Goal: Transaction & Acquisition: Obtain resource

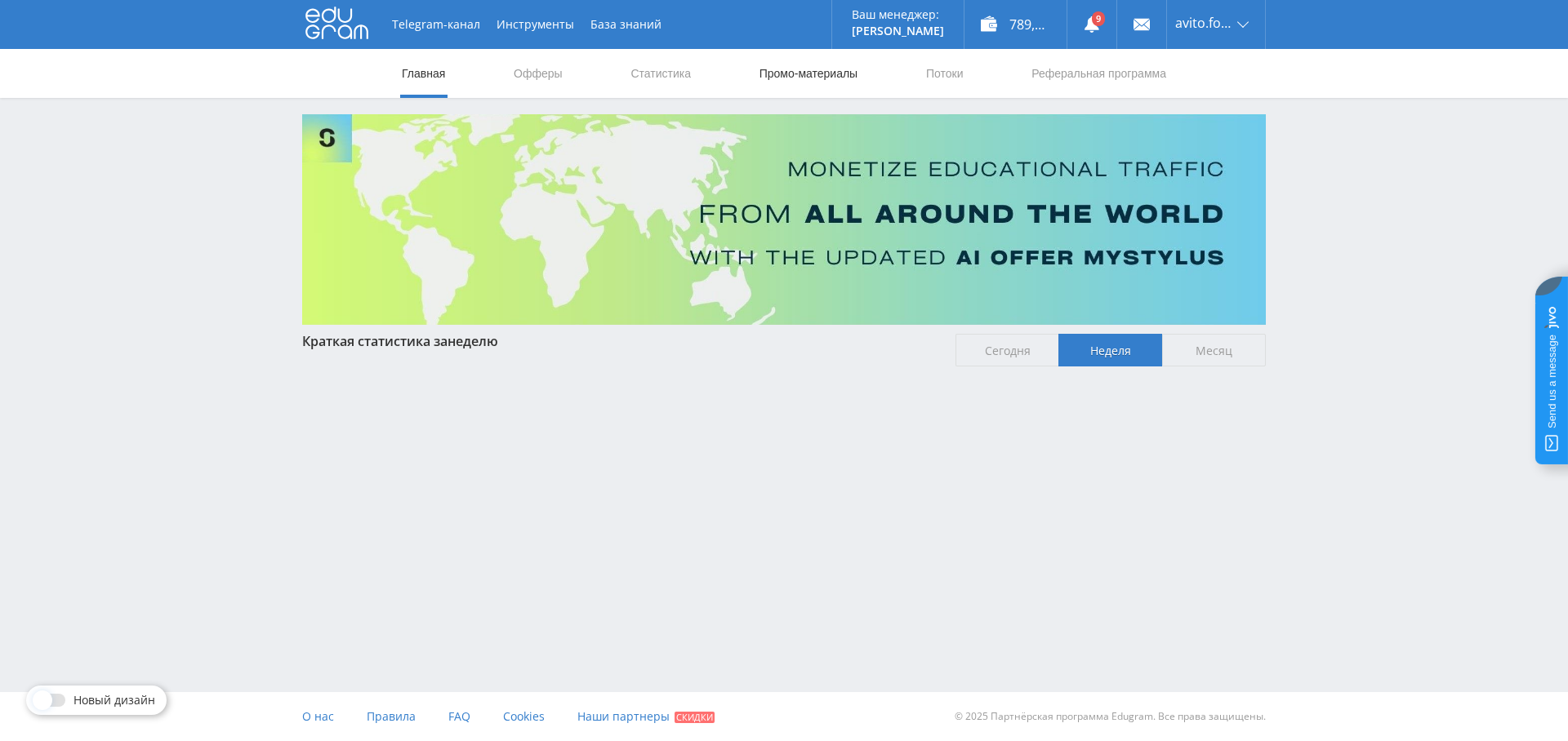
click at [780, 72] on link "Промо-материалы" at bounding box center [809, 74] width 102 height 49
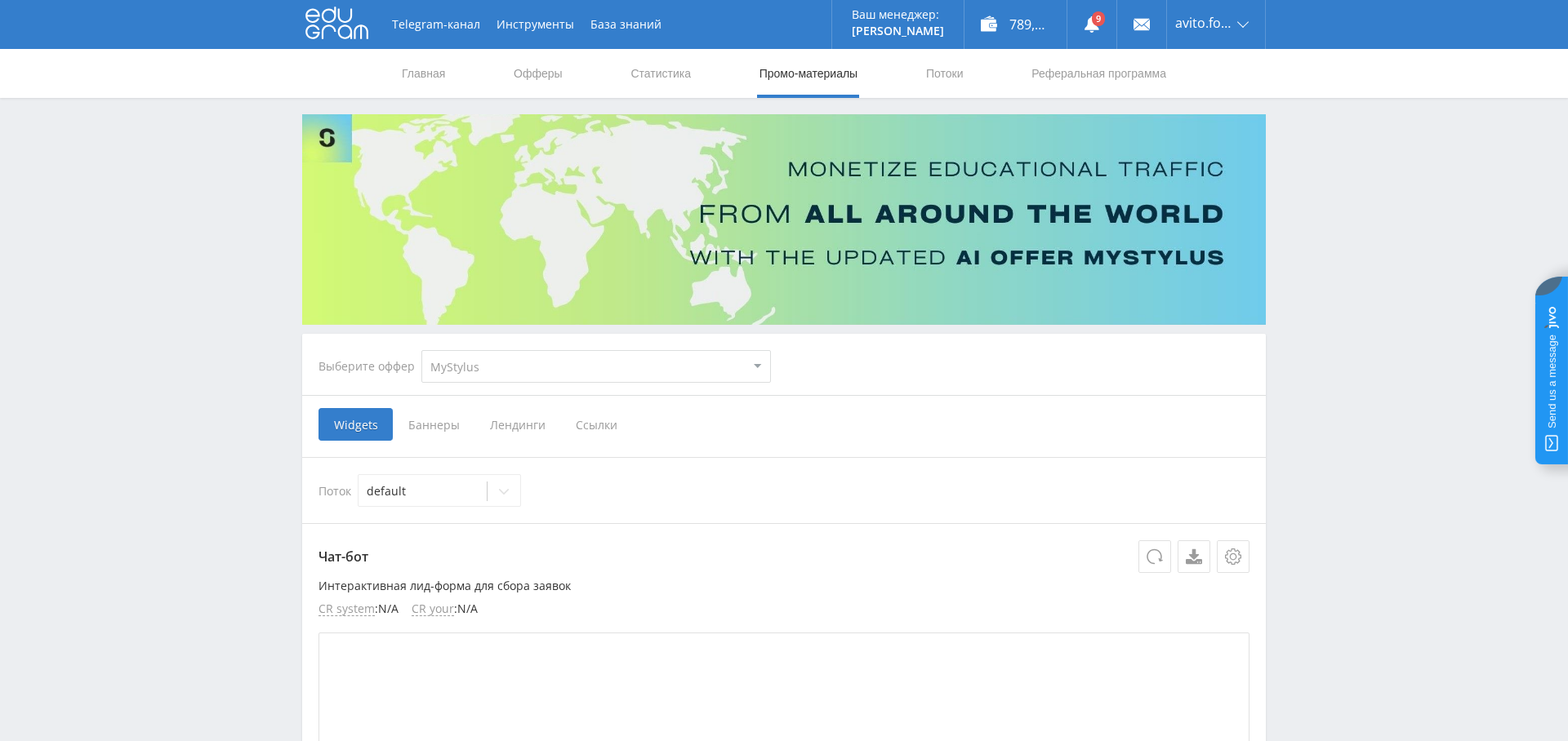
click at [556, 366] on select "MyStylus MyStylus - Revshare Кампус AI Studybay Автор24 Studybay [GEOGRAPHIC_DA…" at bounding box center [596, 367] width 350 height 33
click at [545, 369] on select "MyStylus MyStylus - Revshare Кампус AI Studybay Автор24 Studybay [GEOGRAPHIC_DA…" at bounding box center [596, 367] width 350 height 33
select select "341"
click at [421, 350] on select "MyStylus MyStylus - Revshare Кампус AI Studybay Автор24 Studybay Brazil Study A…" at bounding box center [596, 367] width 350 height 33
select select "341"
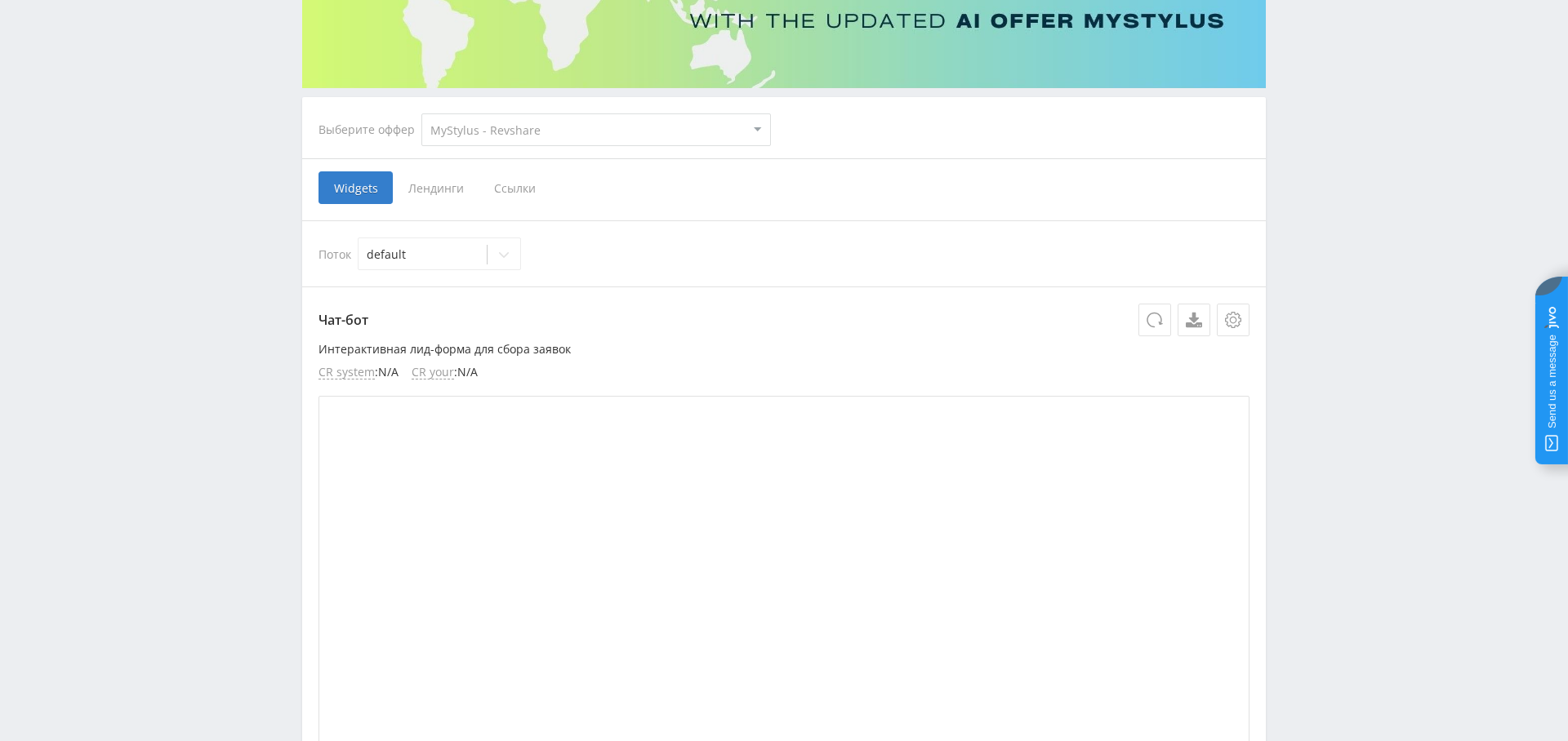
scroll to position [161, 0]
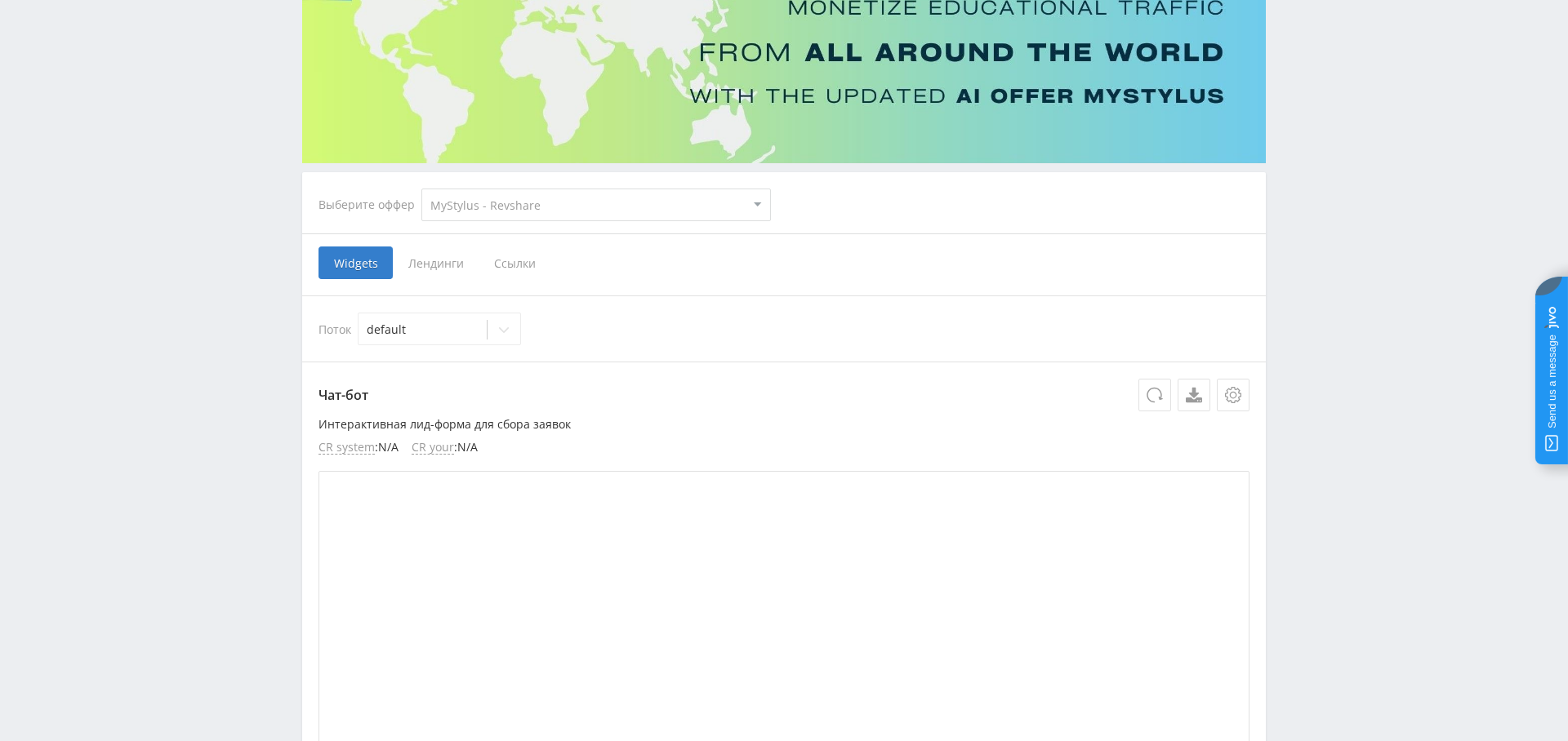
click at [501, 261] on span "Ссылки" at bounding box center [514, 263] width 73 height 33
click at [0, 0] on input "Ссылки" at bounding box center [0, 0] width 0 height 0
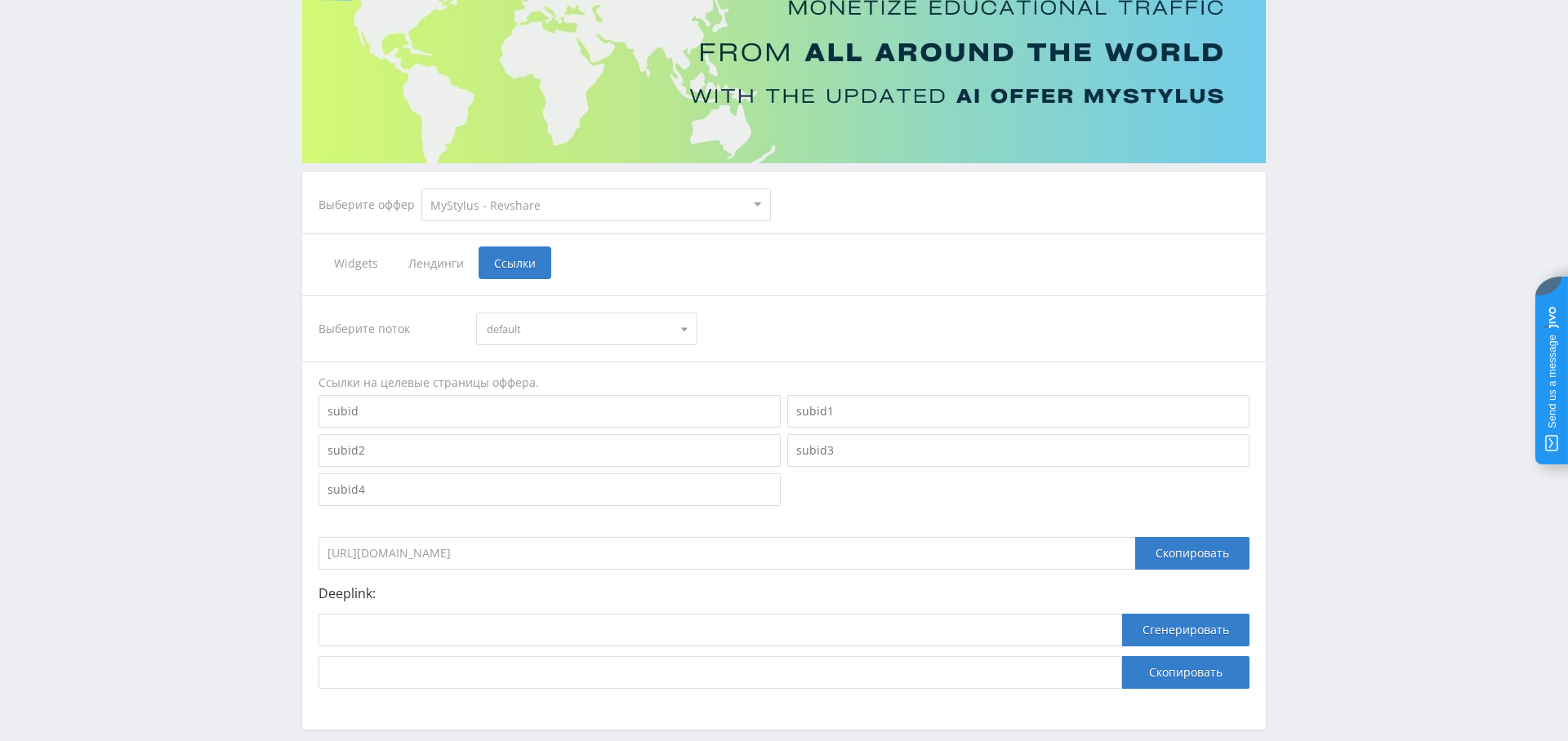
scroll to position [238, 0]
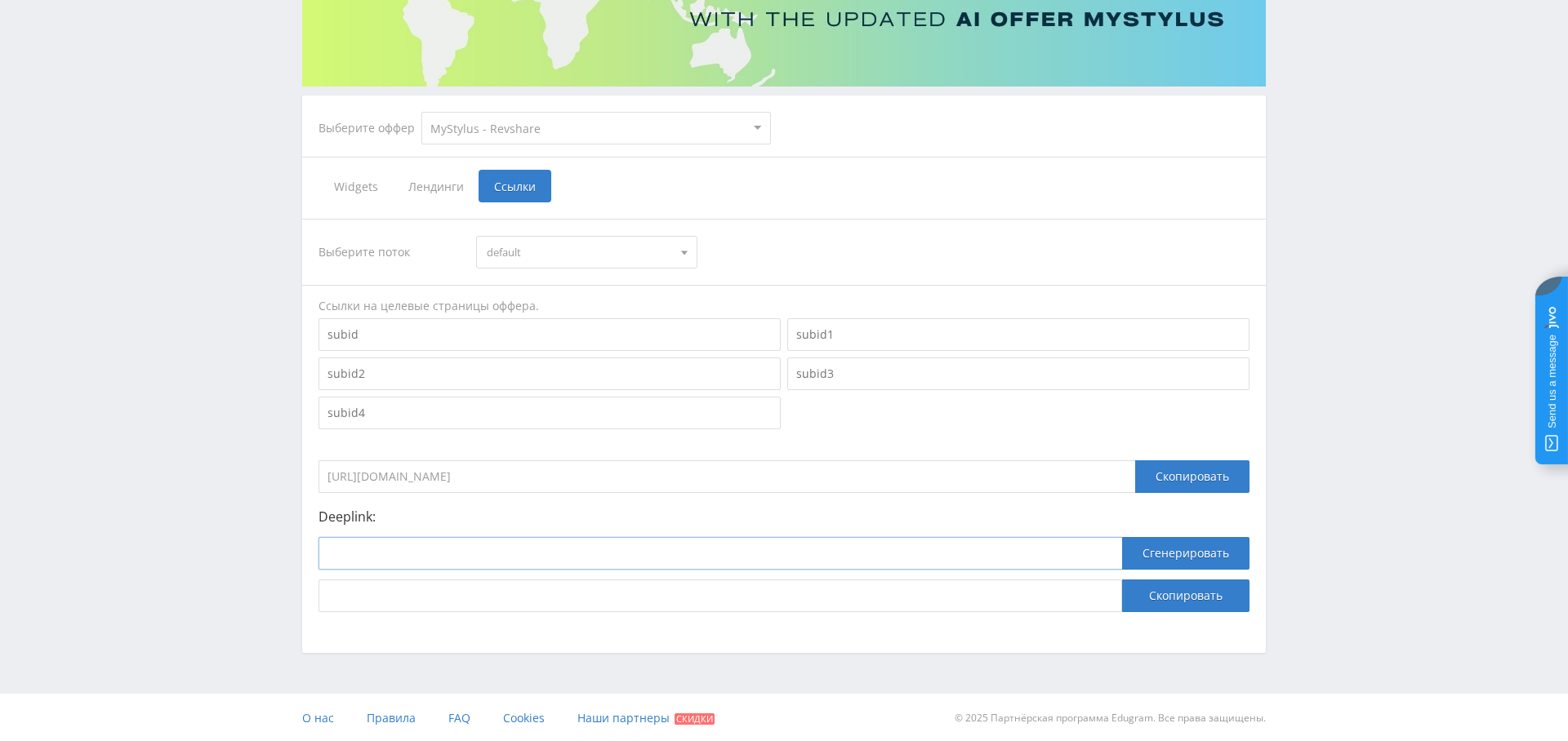
click at [543, 542] on input at bounding box center [720, 553] width 804 height 33
paste input "https://aiagents.mystylus.ai/agents/presentation"
type input "https://aiagents.mystylus.ai/agents/presentation"
click at [1171, 559] on button "Сгенерировать" at bounding box center [1186, 553] width 128 height 33
click at [1201, 601] on button "Скопировать" at bounding box center [1186, 596] width 128 height 33
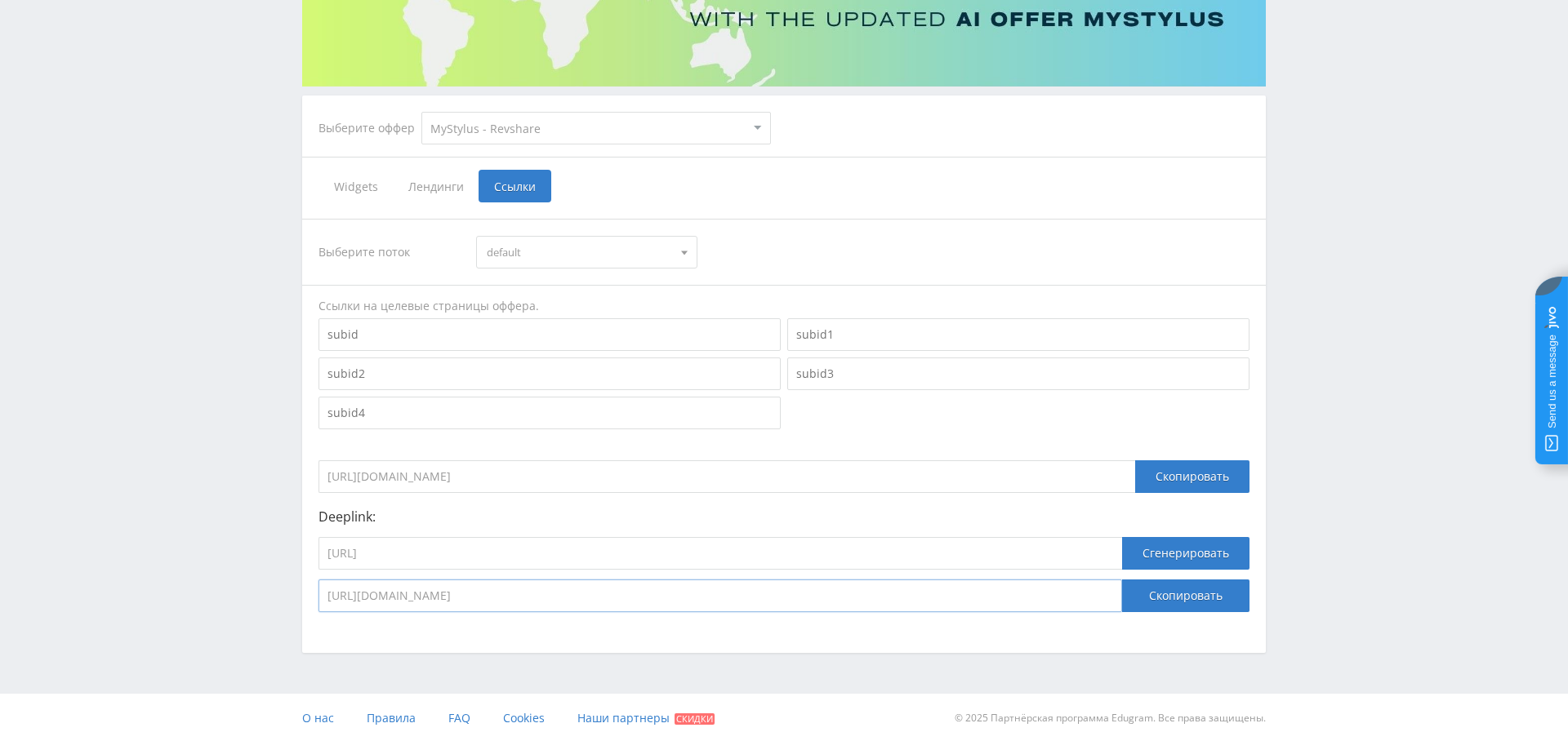
scroll to position [0, 0]
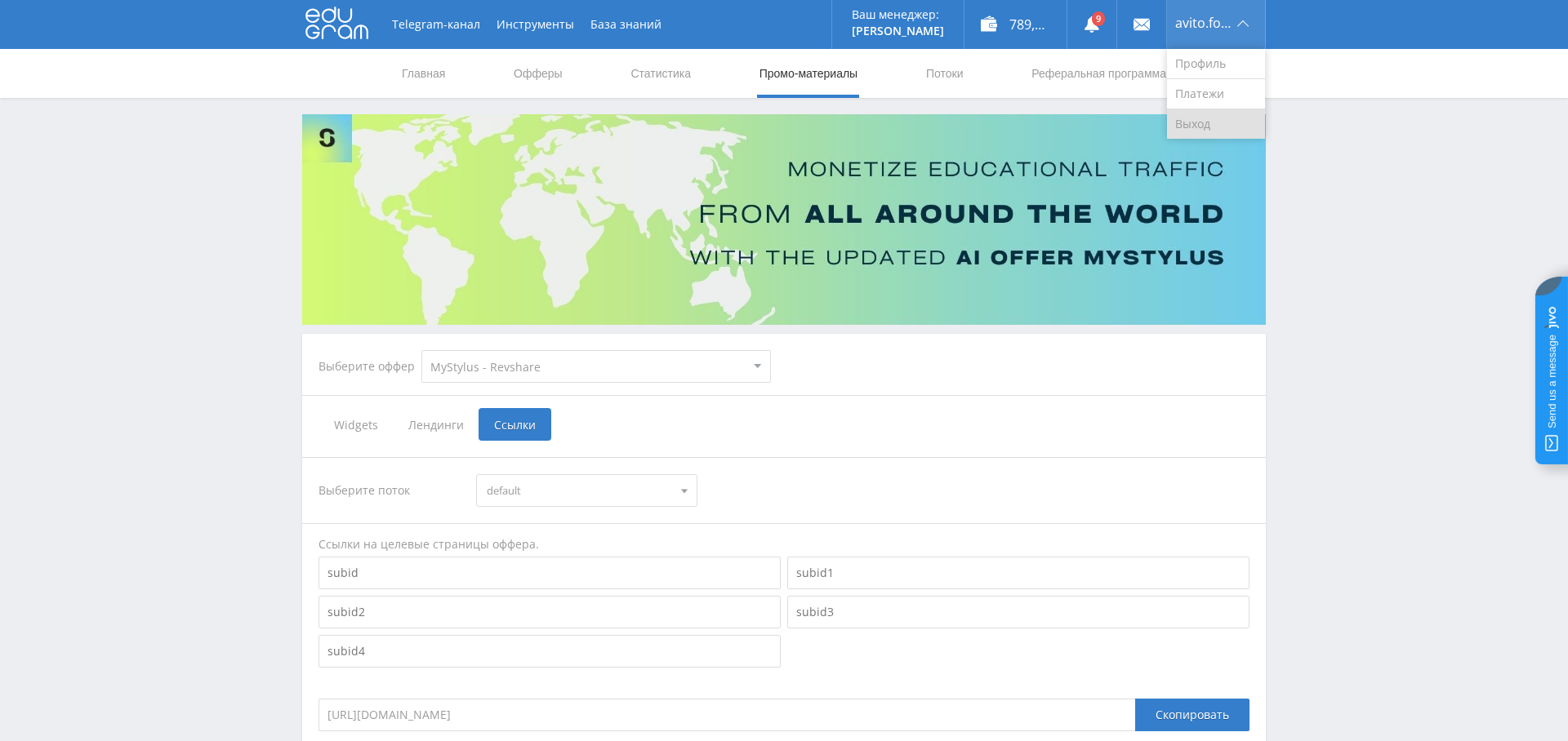
click at [1210, 132] on link "Выход" at bounding box center [1216, 124] width 98 height 29
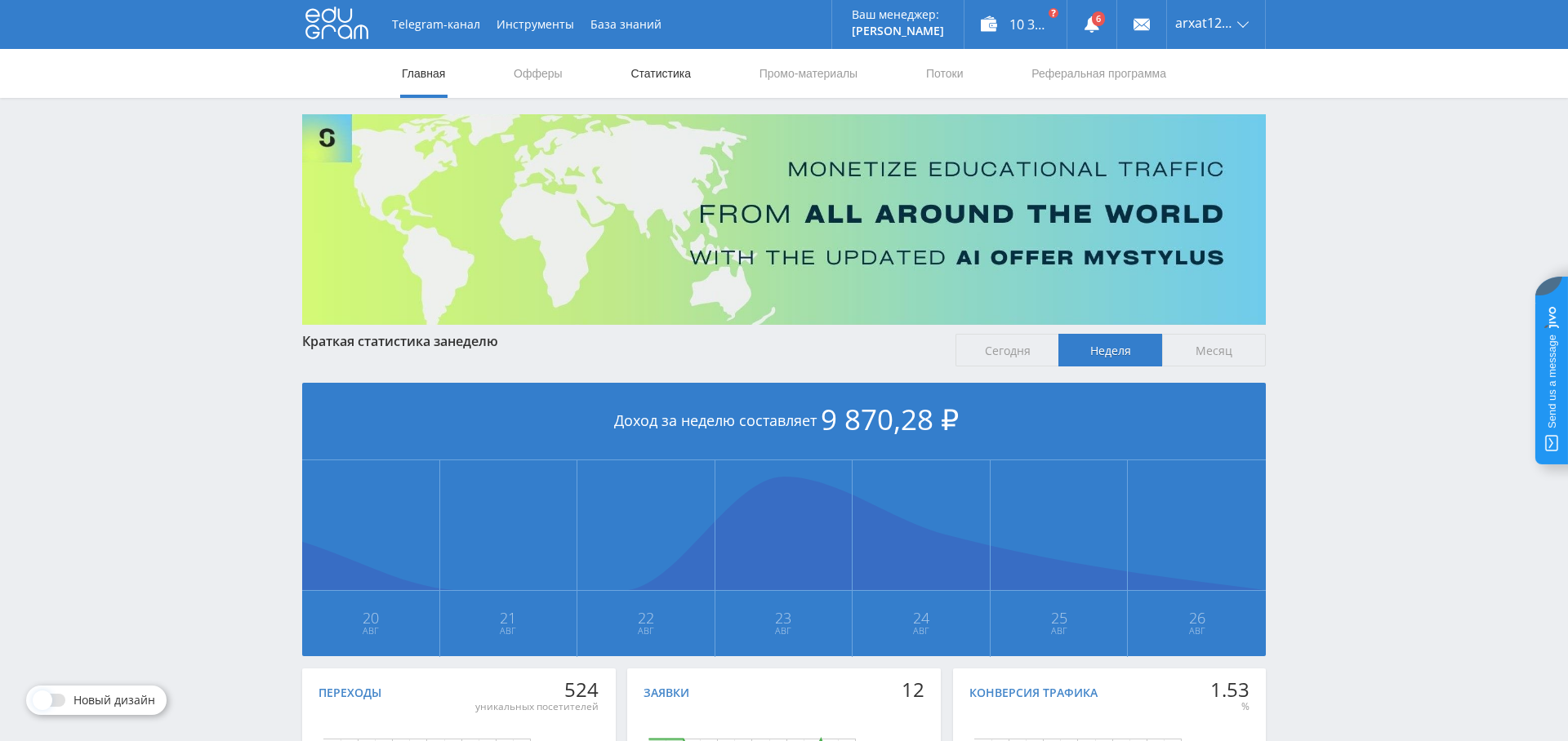
click at [655, 71] on link "Статистика" at bounding box center [661, 74] width 64 height 49
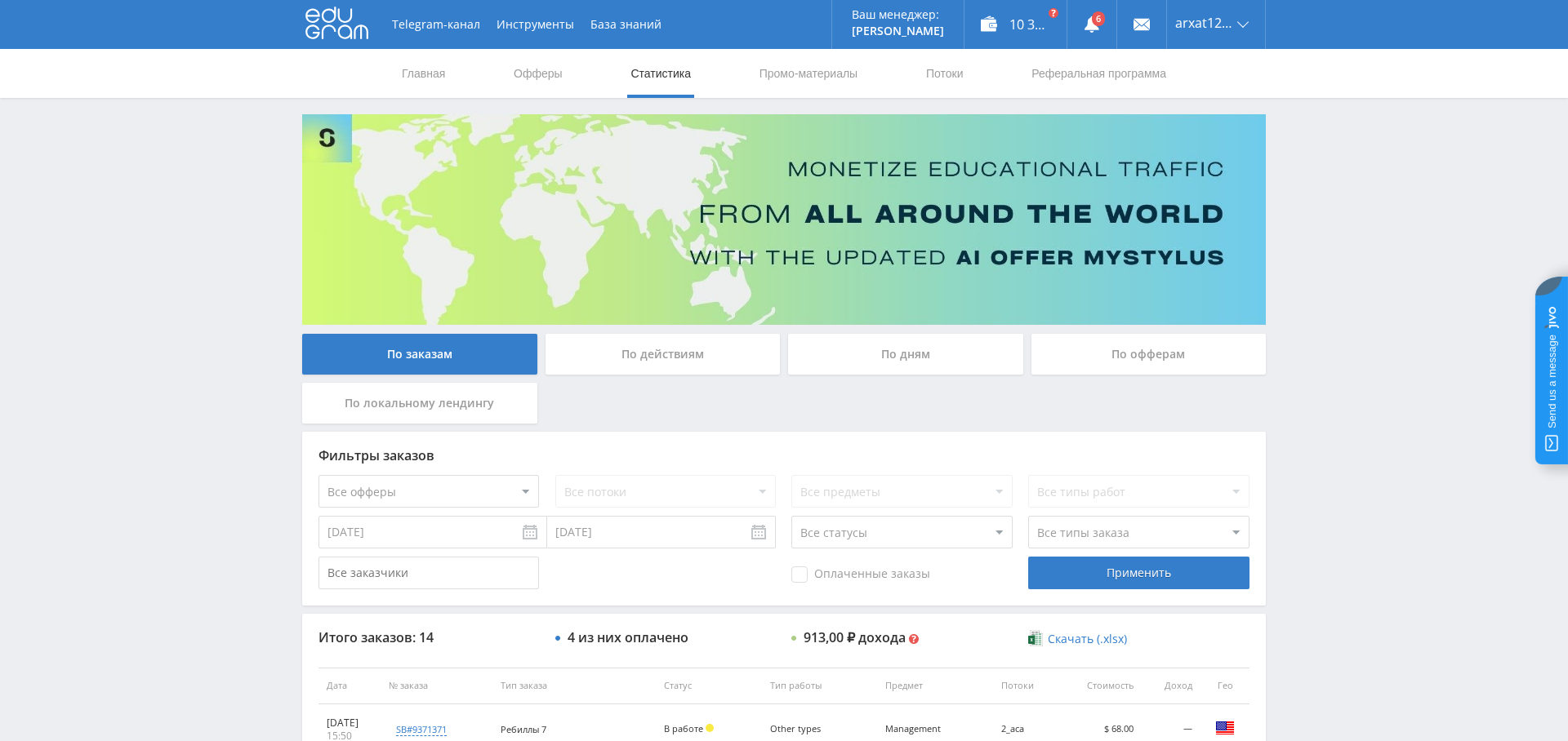
click at [424, 544] on input "[DATE]" at bounding box center [433, 532] width 229 height 33
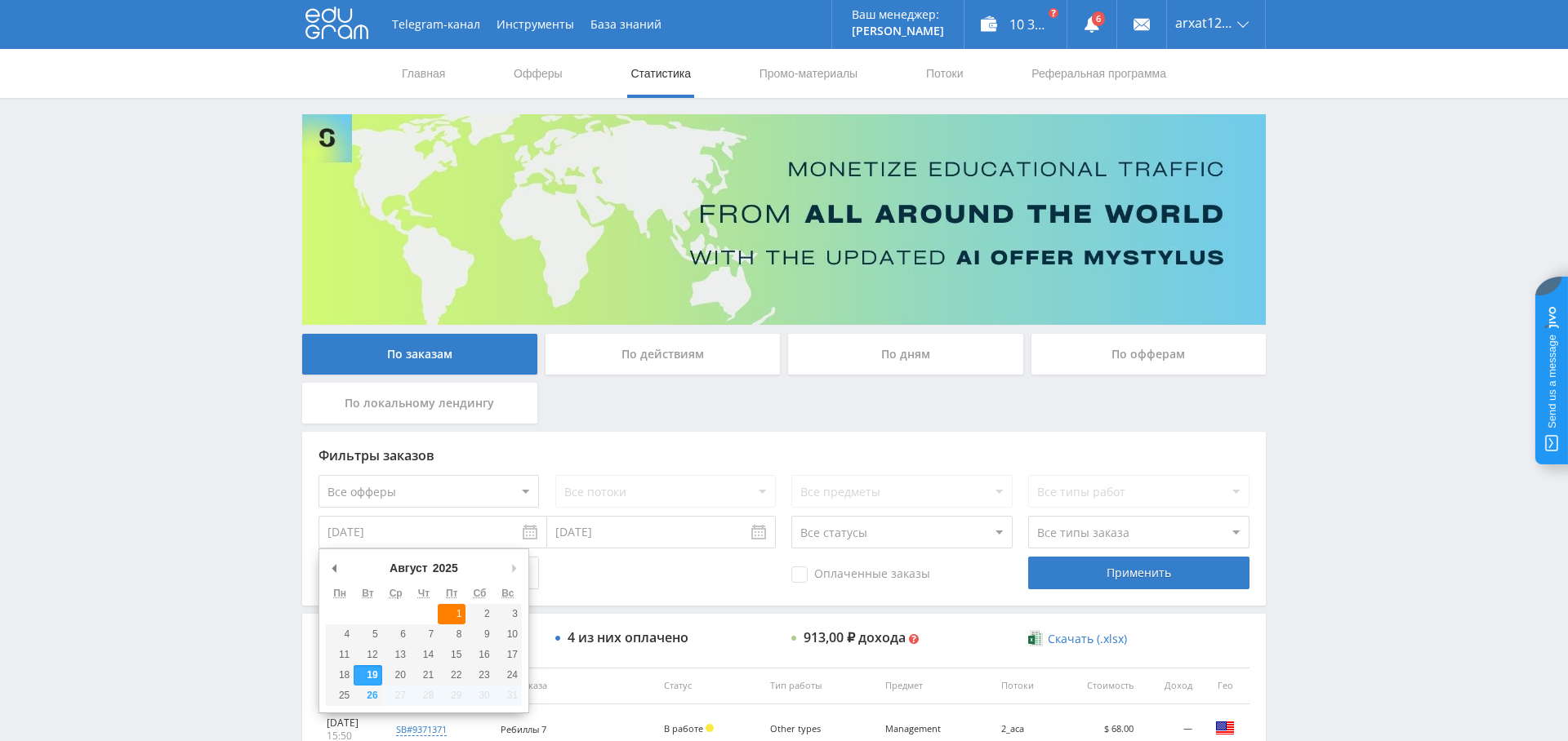
type input "[DATE]"
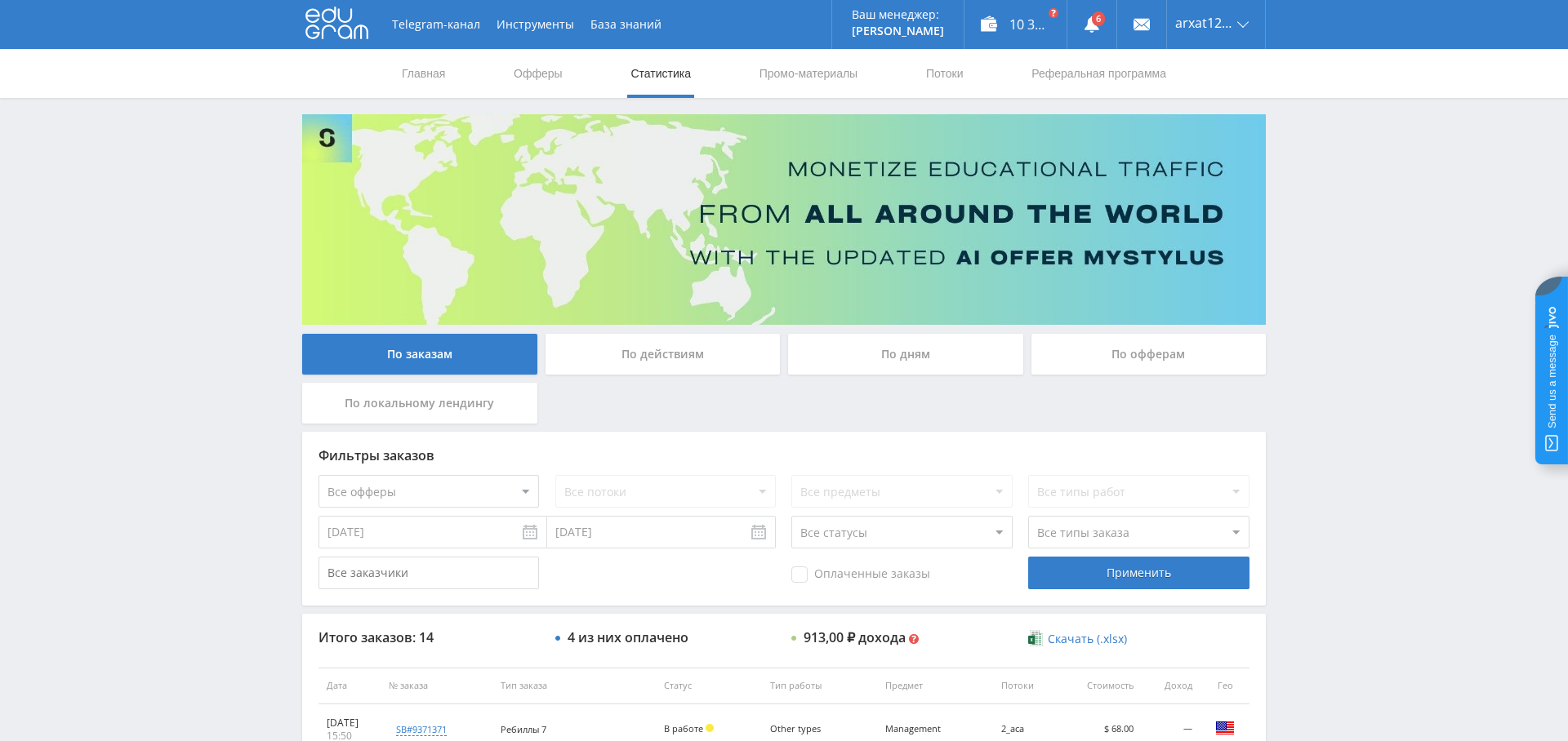
click at [506, 477] on select "Все офферы MyStylus MyStylus - Revshare Кампус AI Studybay Автор24 Studybay [GE…" at bounding box center [428, 491] width 220 height 33
select select "2"
click at [1210, 568] on div "Применить" at bounding box center [1138, 573] width 220 height 33
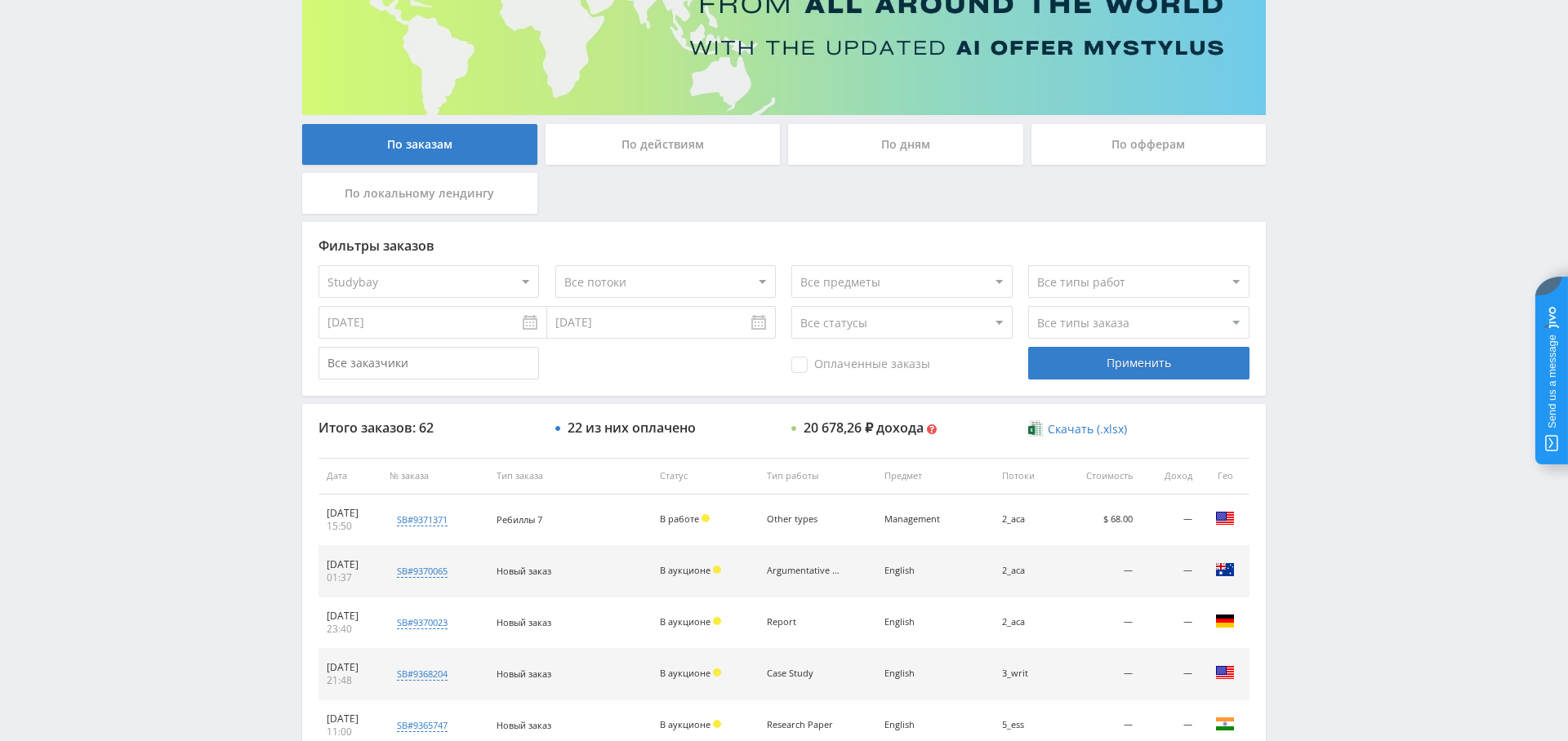
scroll to position [160, 0]
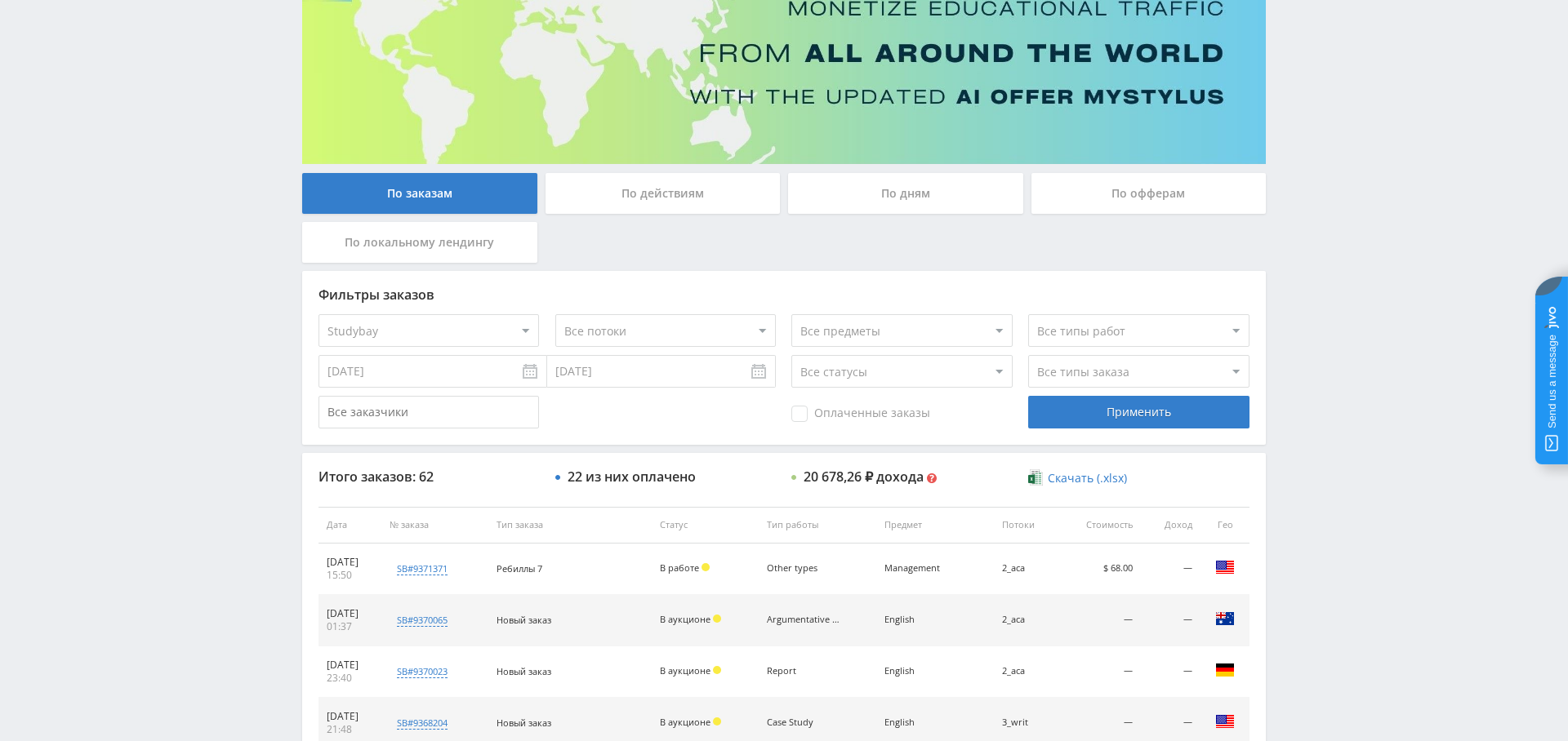
click at [1089, 378] on select "Все типы заказа [PERSON_NAME] Новый заказ" at bounding box center [1138, 372] width 220 height 33
select select "2"
click at [1028, 355] on select "Все типы заказа [PERSON_NAME] Новый заказ" at bounding box center [1138, 372] width 220 height 33
click at [1117, 414] on div "Применить" at bounding box center [1138, 412] width 220 height 33
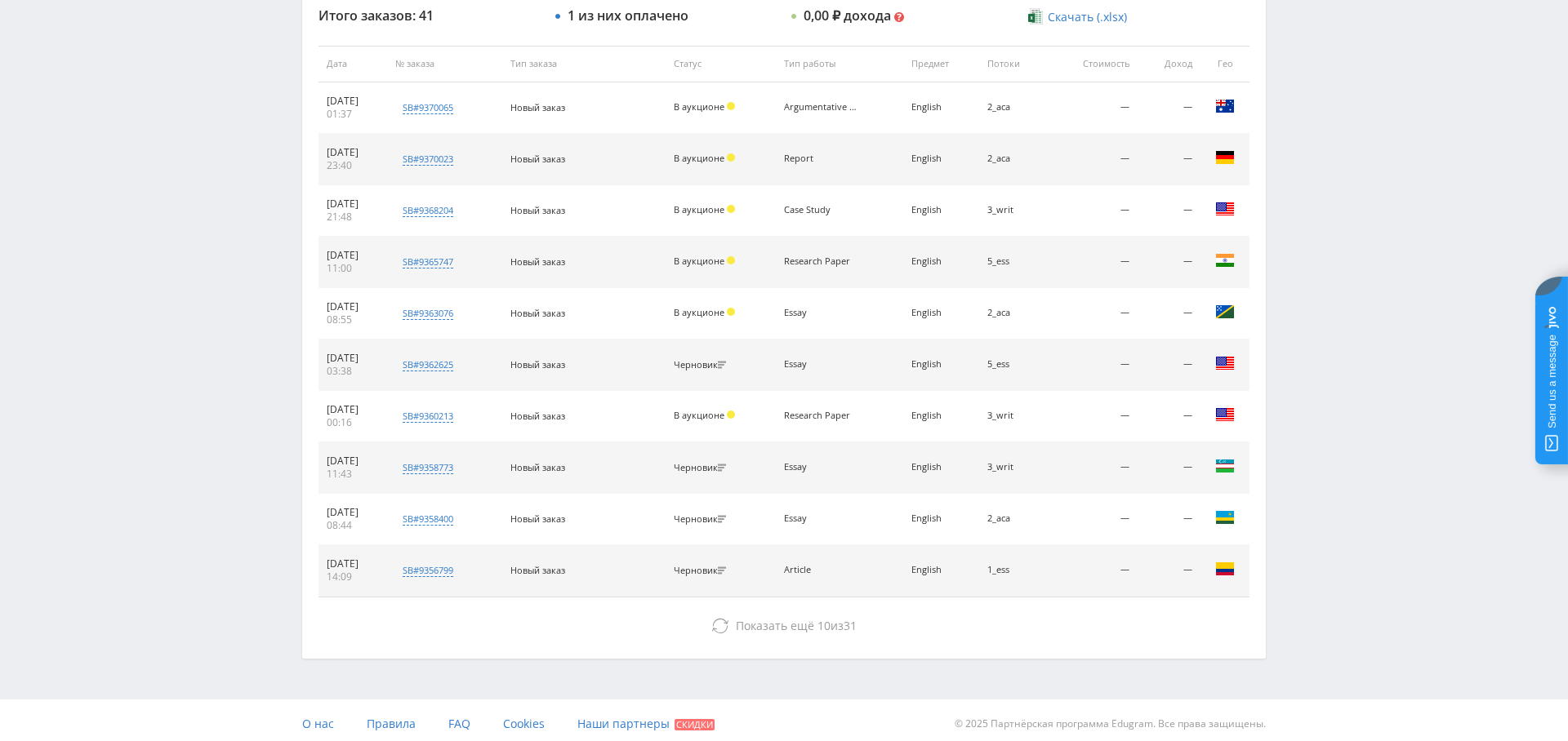
scroll to position [624, 0]
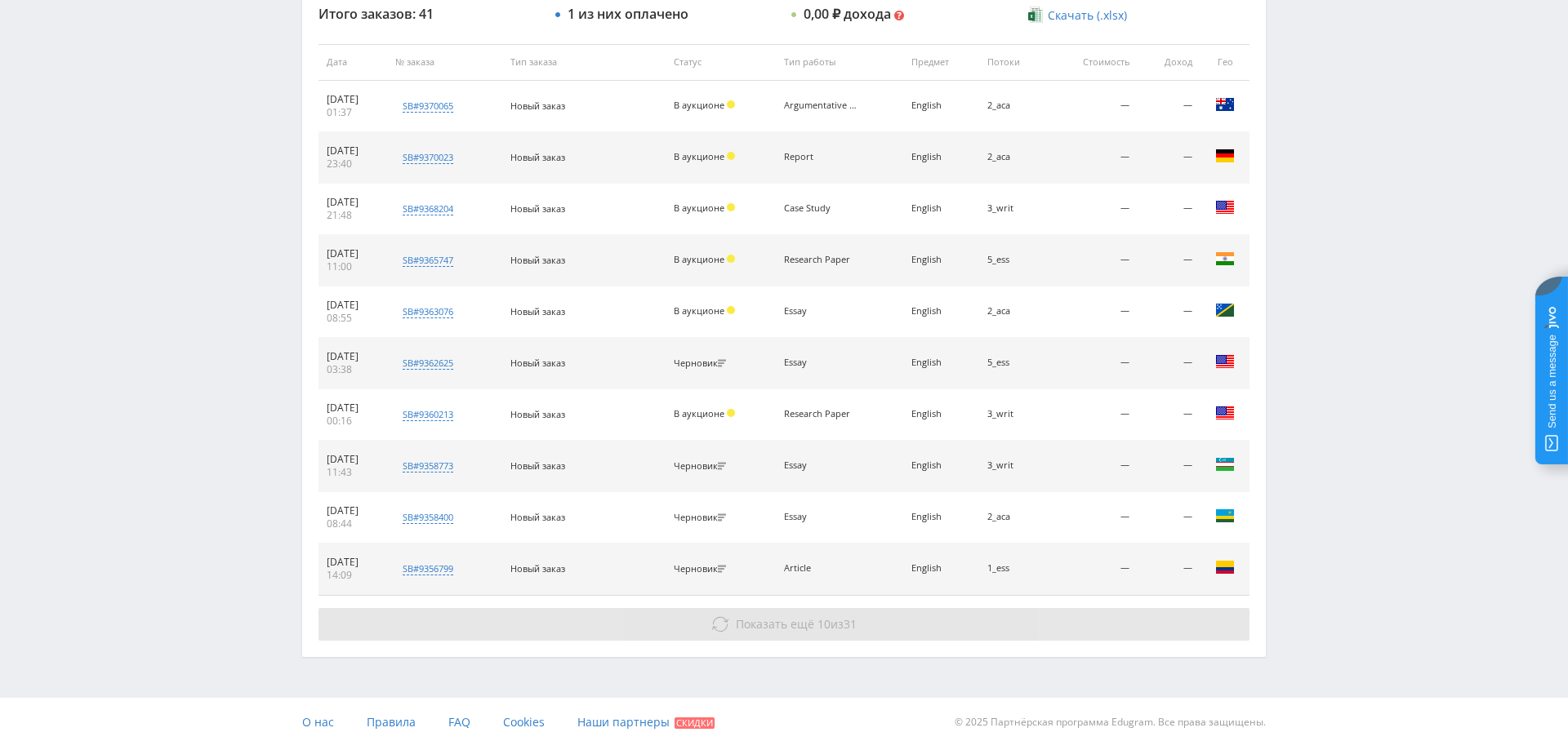
click at [804, 617] on span "Показать ещё" at bounding box center [775, 624] width 79 height 16
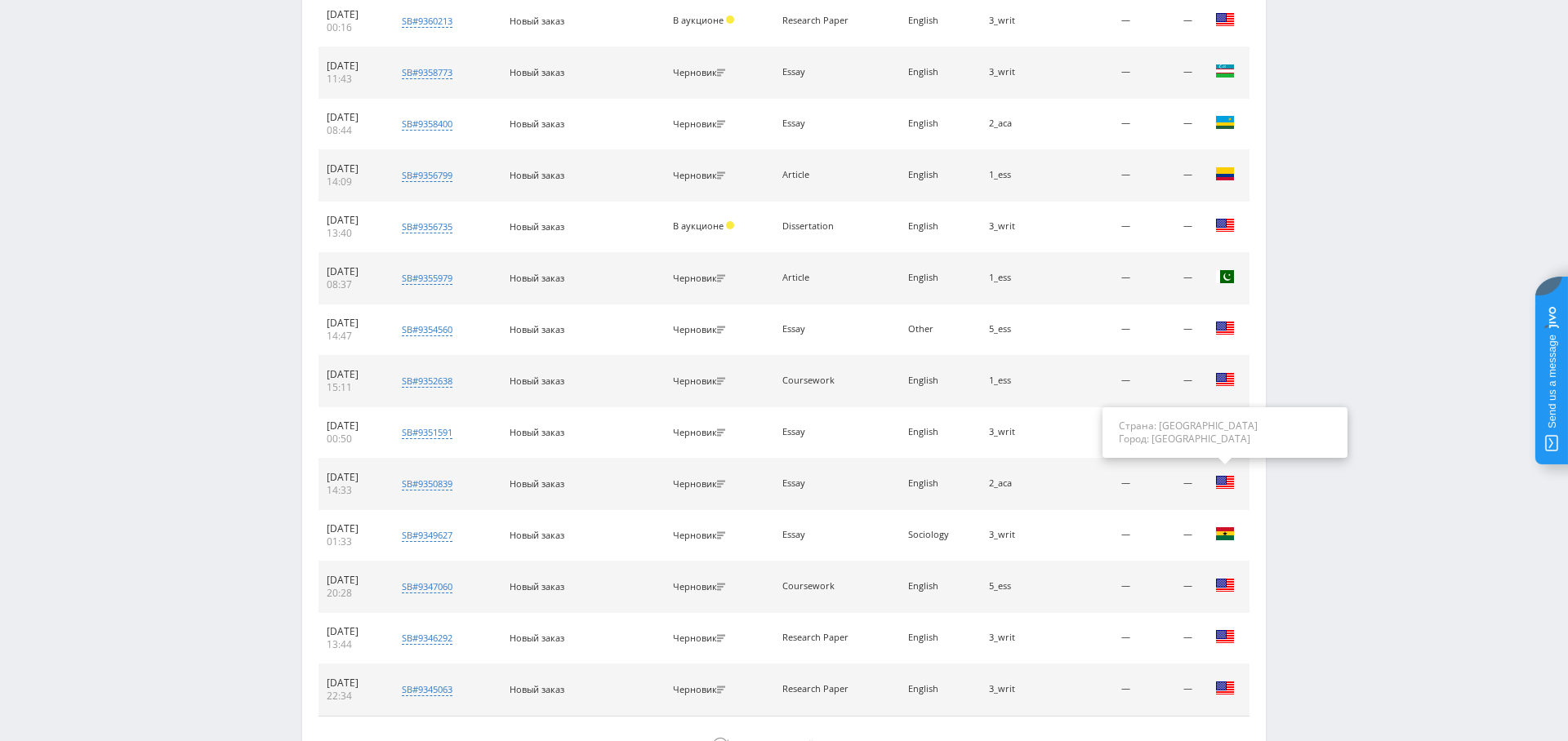
scroll to position [1137, 0]
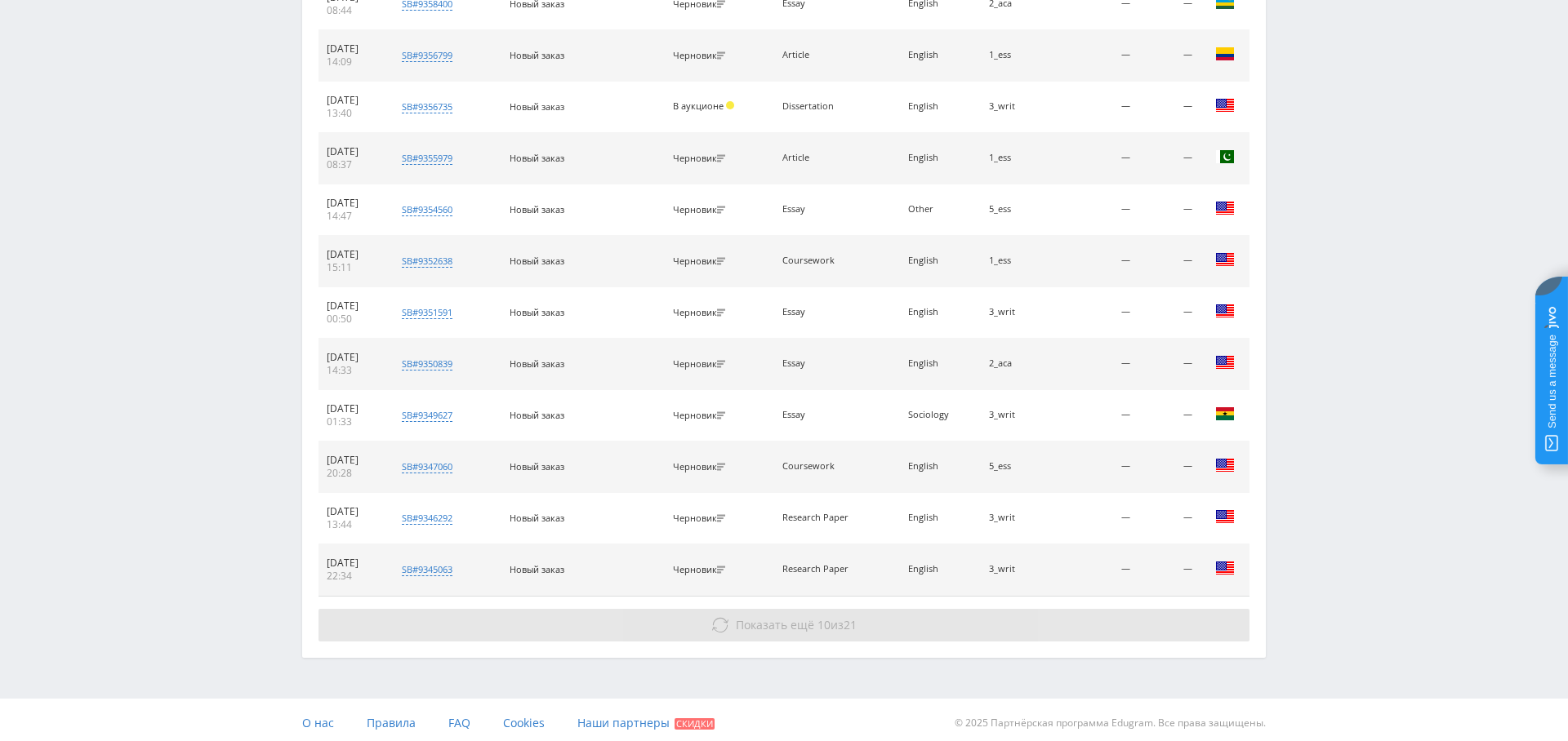
click at [1002, 630] on button "Показать ещё 10 из 21" at bounding box center [784, 626] width 931 height 33
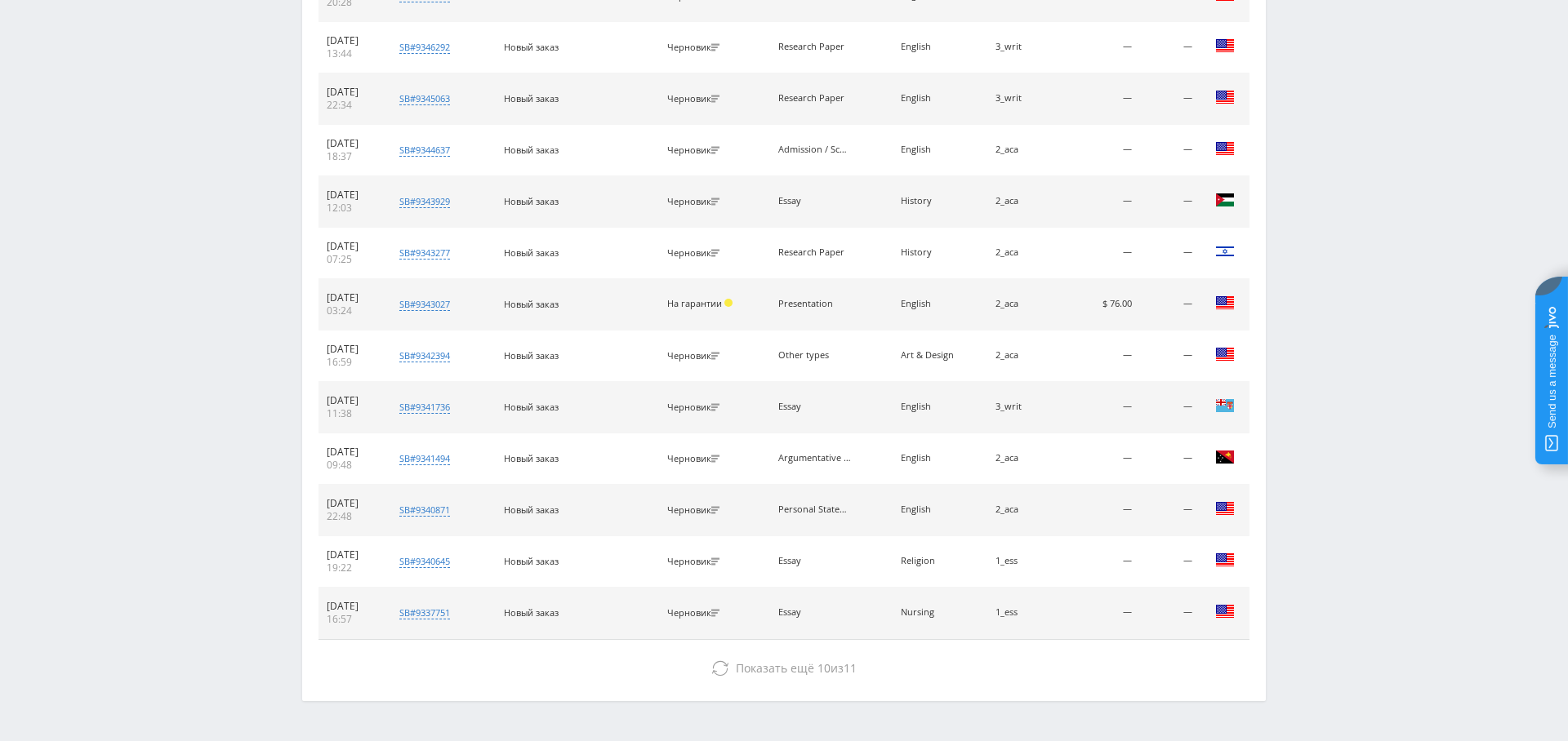
scroll to position [1649, 0]
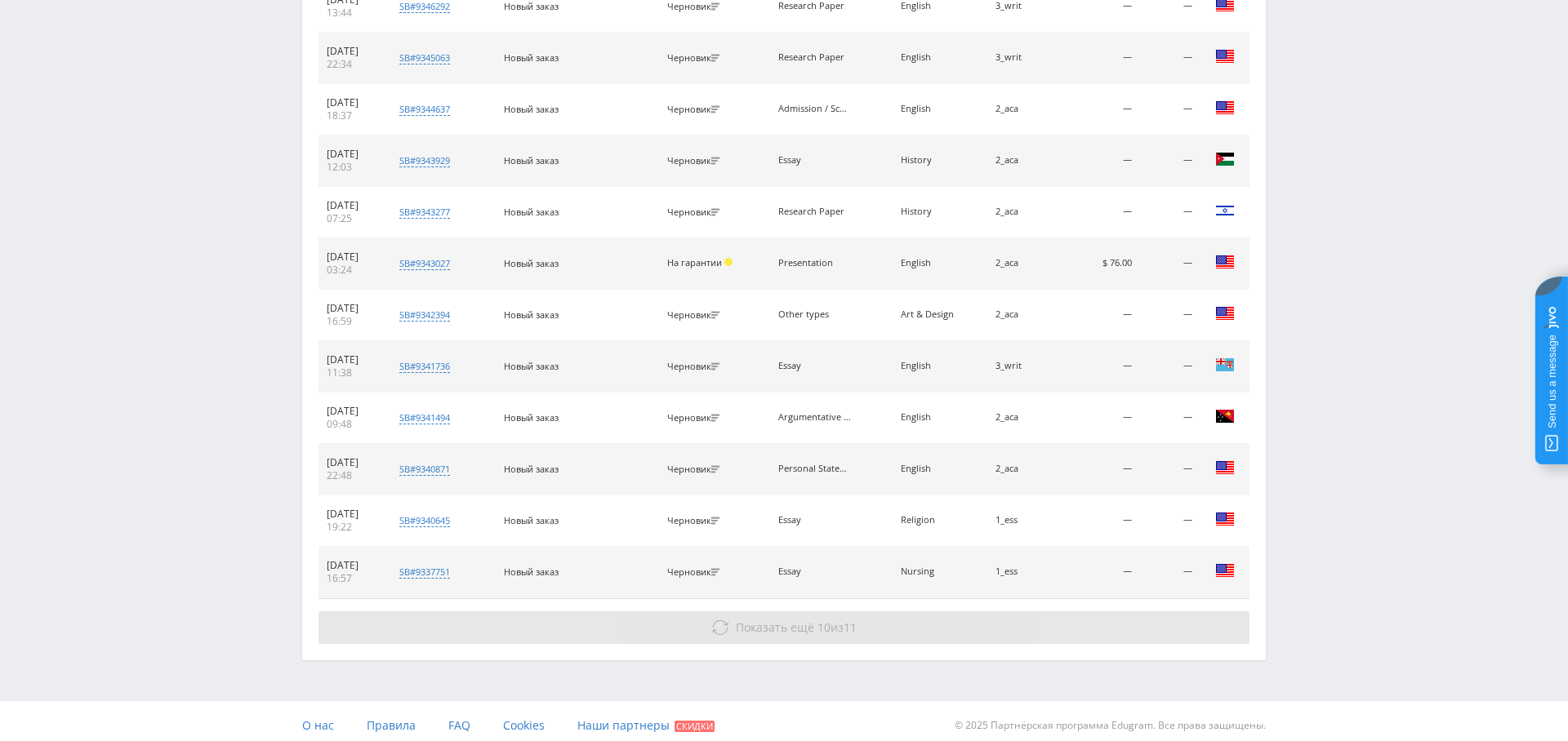
click at [974, 612] on button "Показать ещё 10 из 11" at bounding box center [784, 628] width 931 height 33
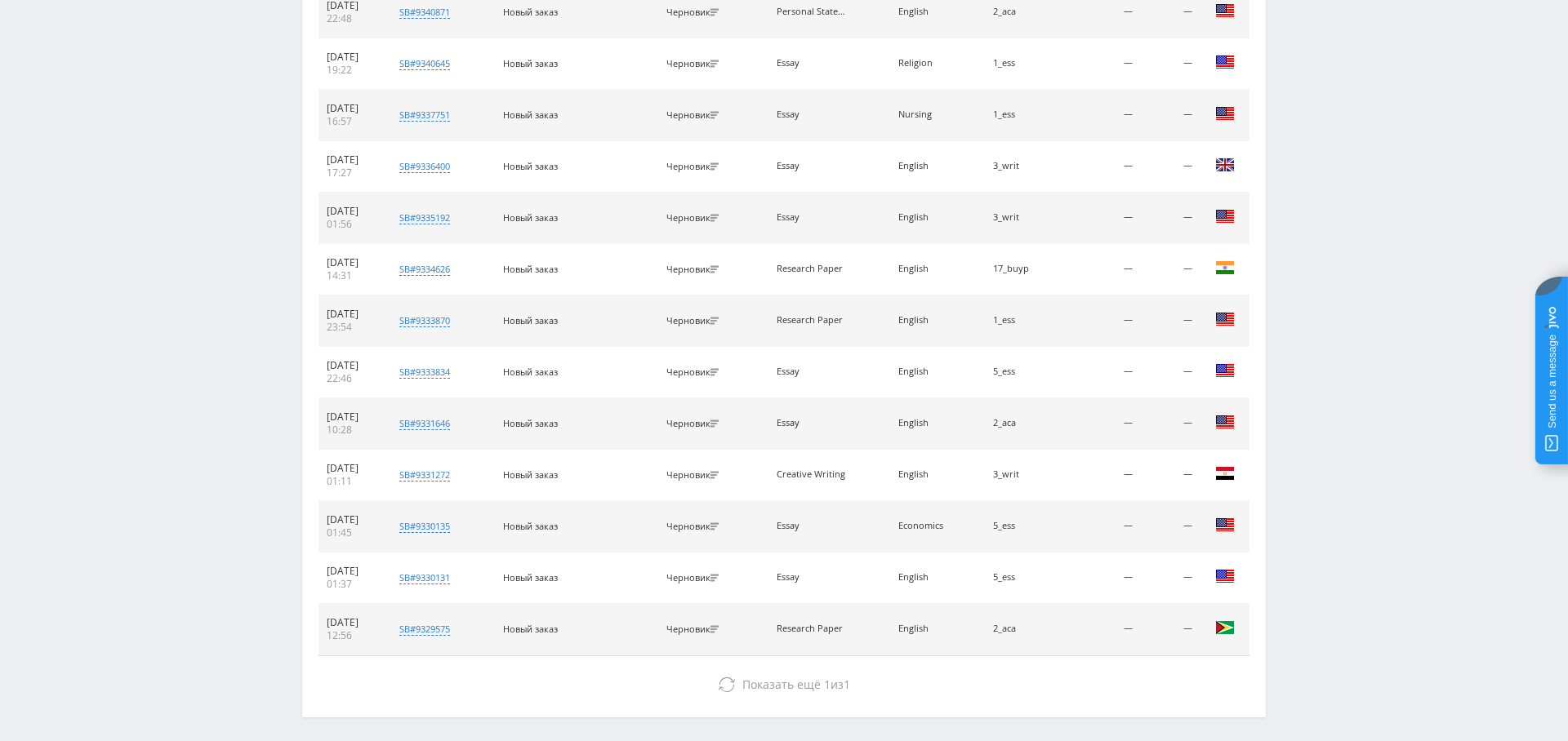
scroll to position [2160, 0]
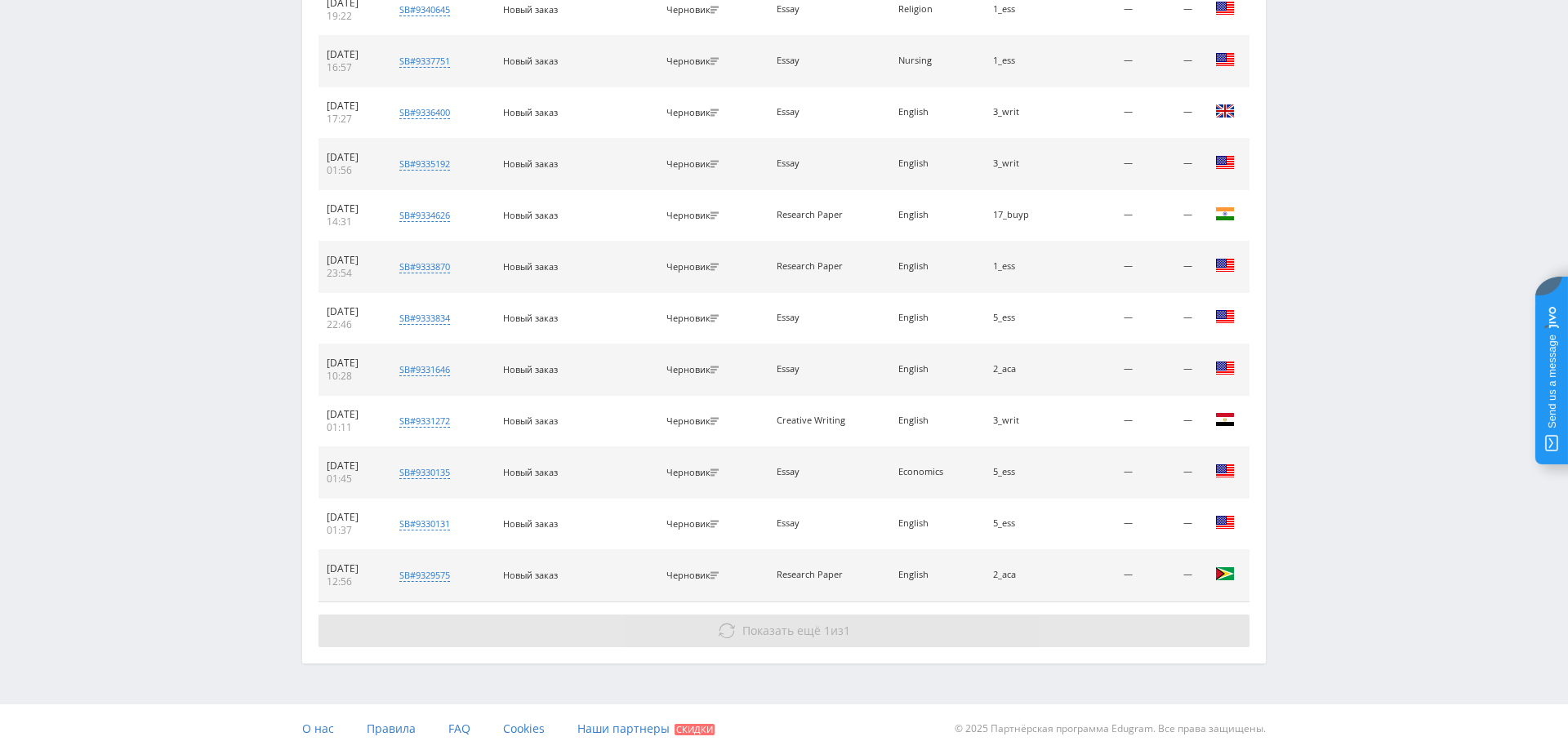
click at [1035, 615] on button "Показать ещё 1 из 1" at bounding box center [784, 631] width 931 height 33
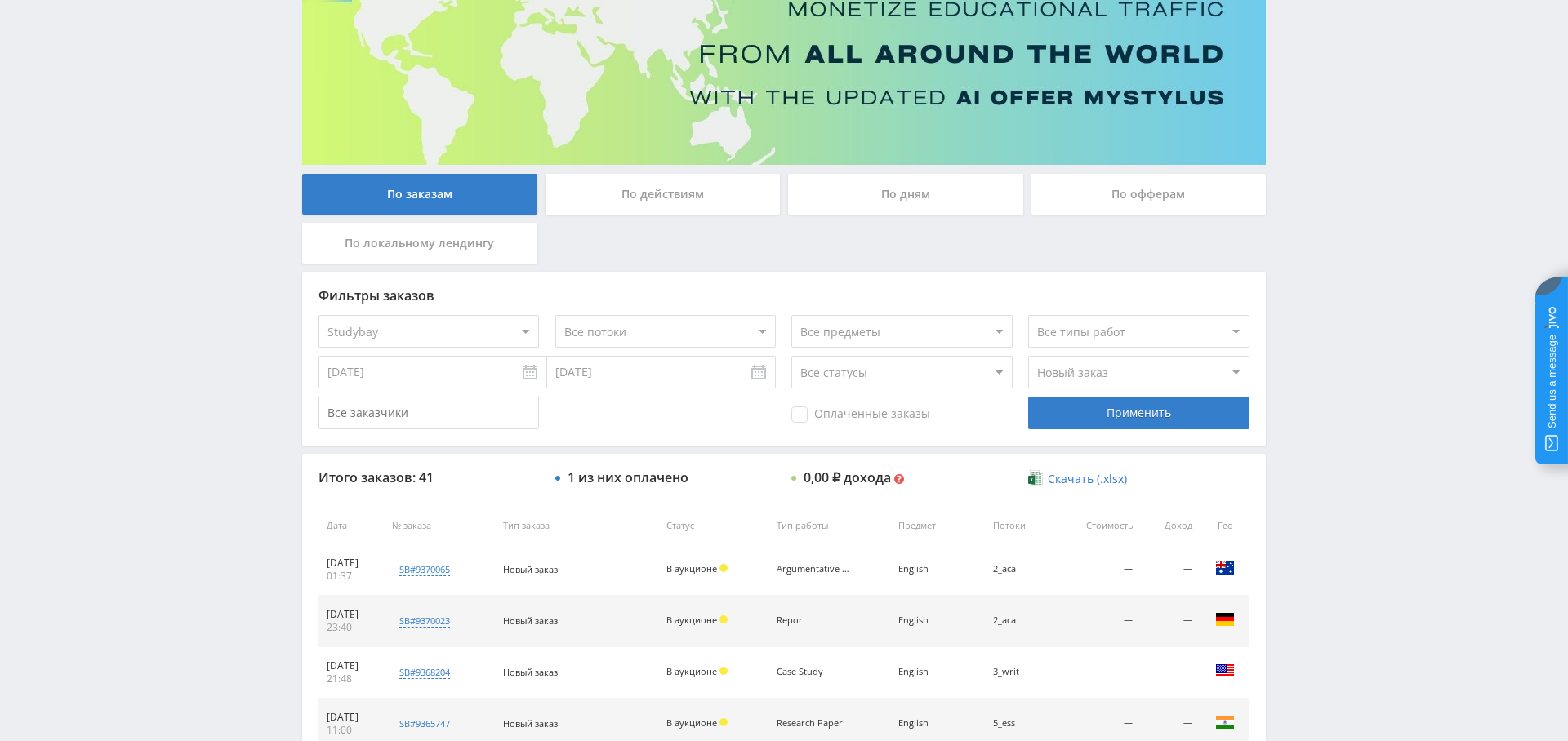
scroll to position [0, 0]
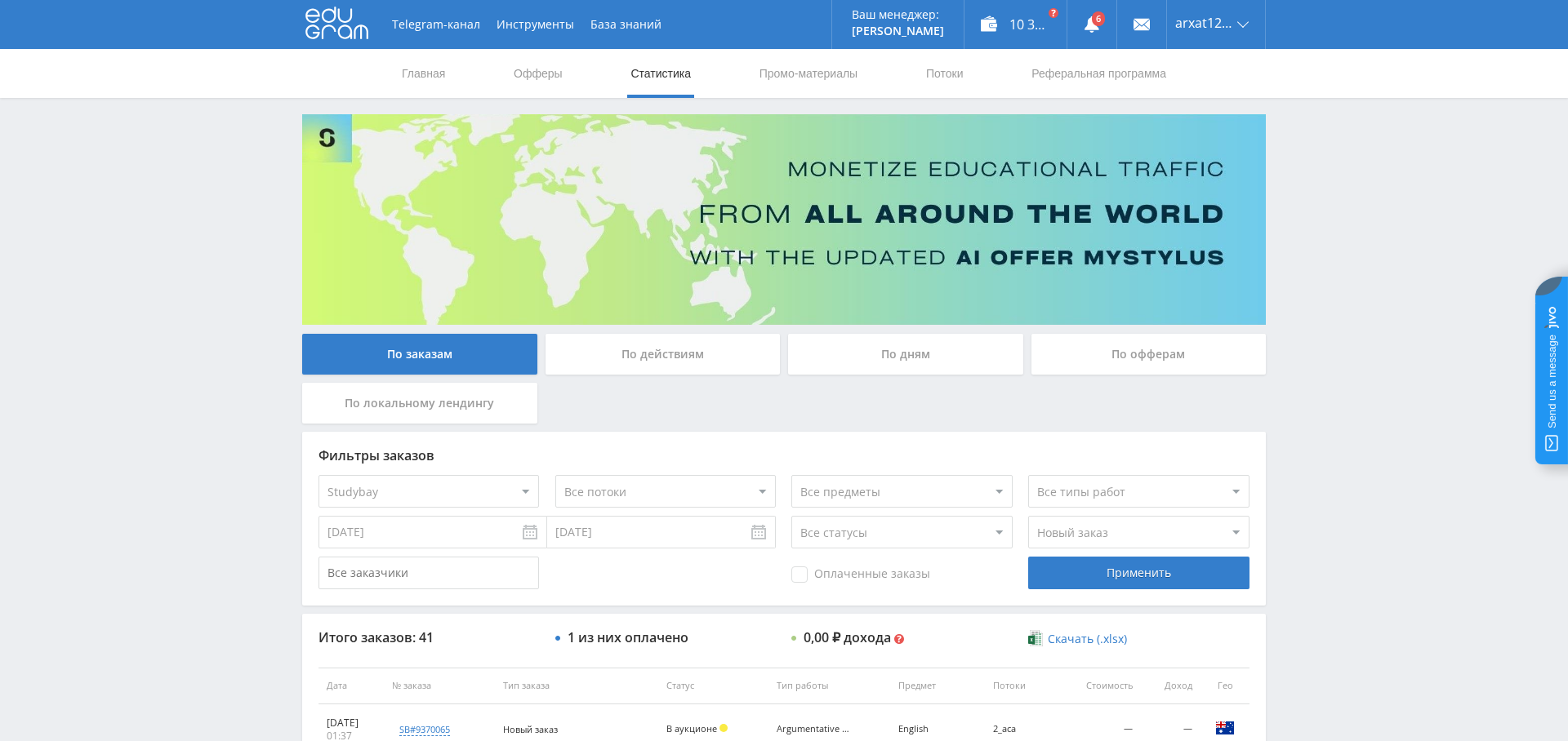
click at [918, 356] on div "По дням" at bounding box center [905, 355] width 235 height 41
click at [0, 0] on input "По дням" at bounding box center [0, 0] width 0 height 0
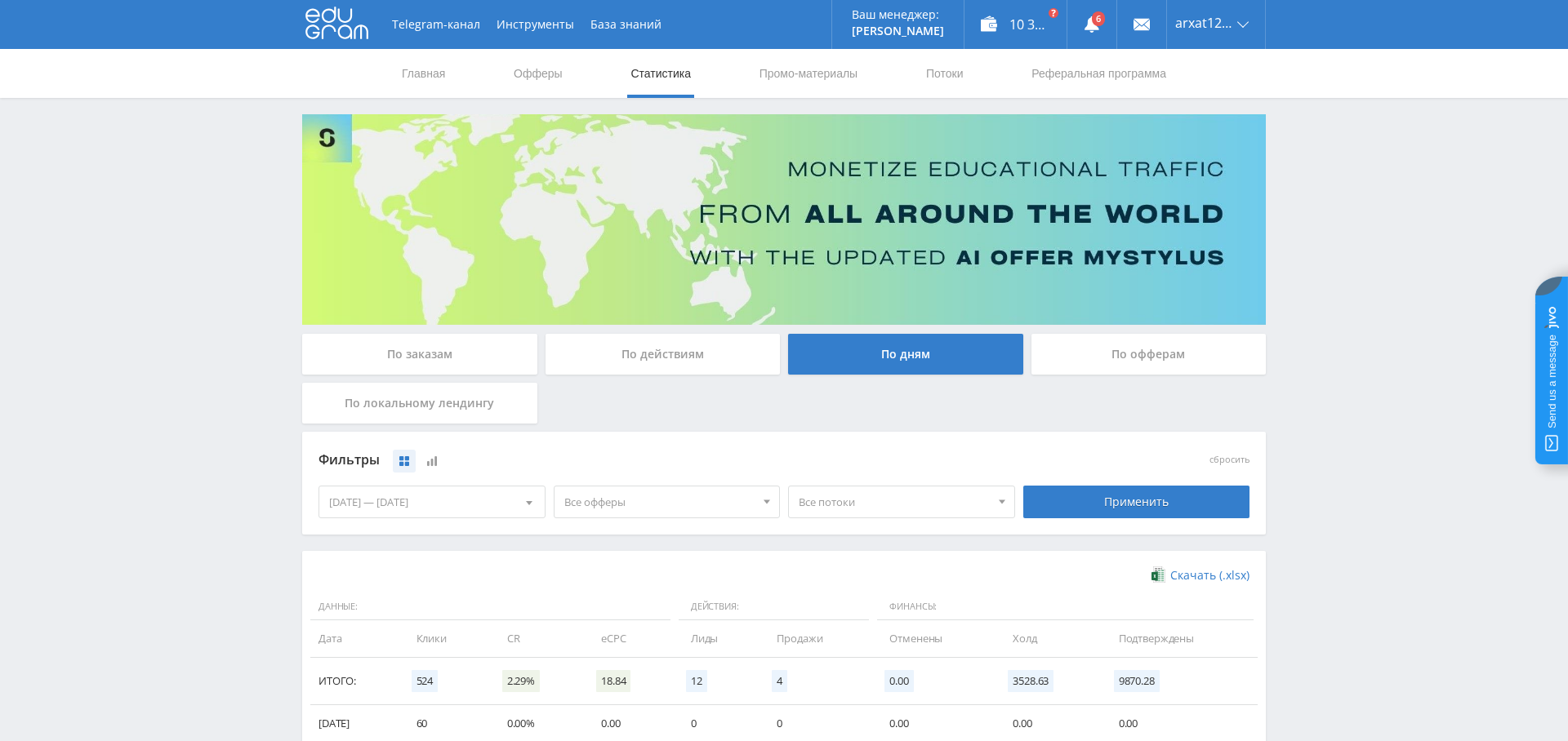
click at [609, 496] on span "Все офферы" at bounding box center [659, 502] width 191 height 31
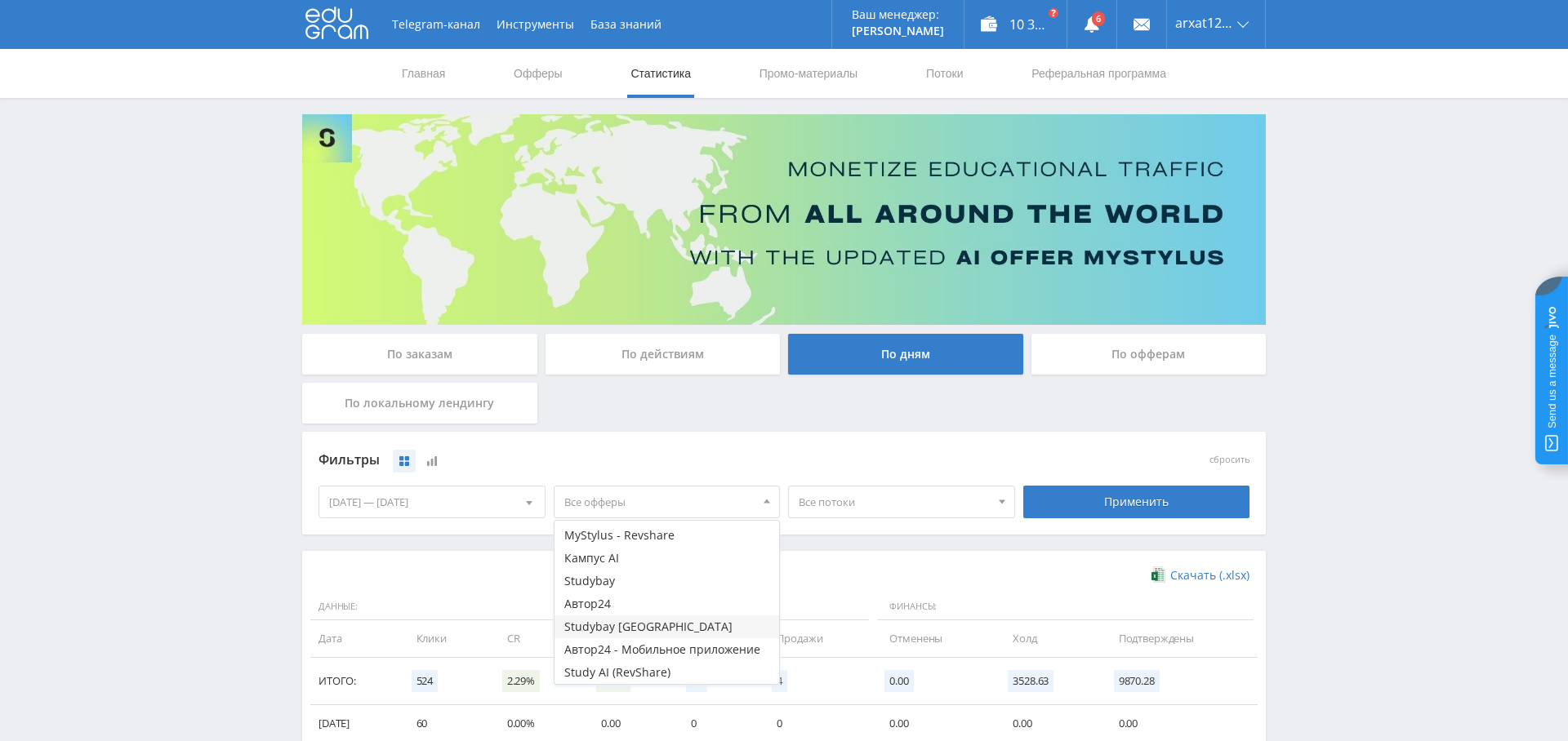
scroll to position [5, 0]
click at [623, 628] on button "Studybay" at bounding box center [667, 619] width 225 height 23
click at [479, 517] on div "[DATE] — [DATE] Календарь Период [PERSON_NAME], 2025 Пн Вт Ср Чт Пт Сб Вс 28 29…" at bounding box center [432, 502] width 235 height 46
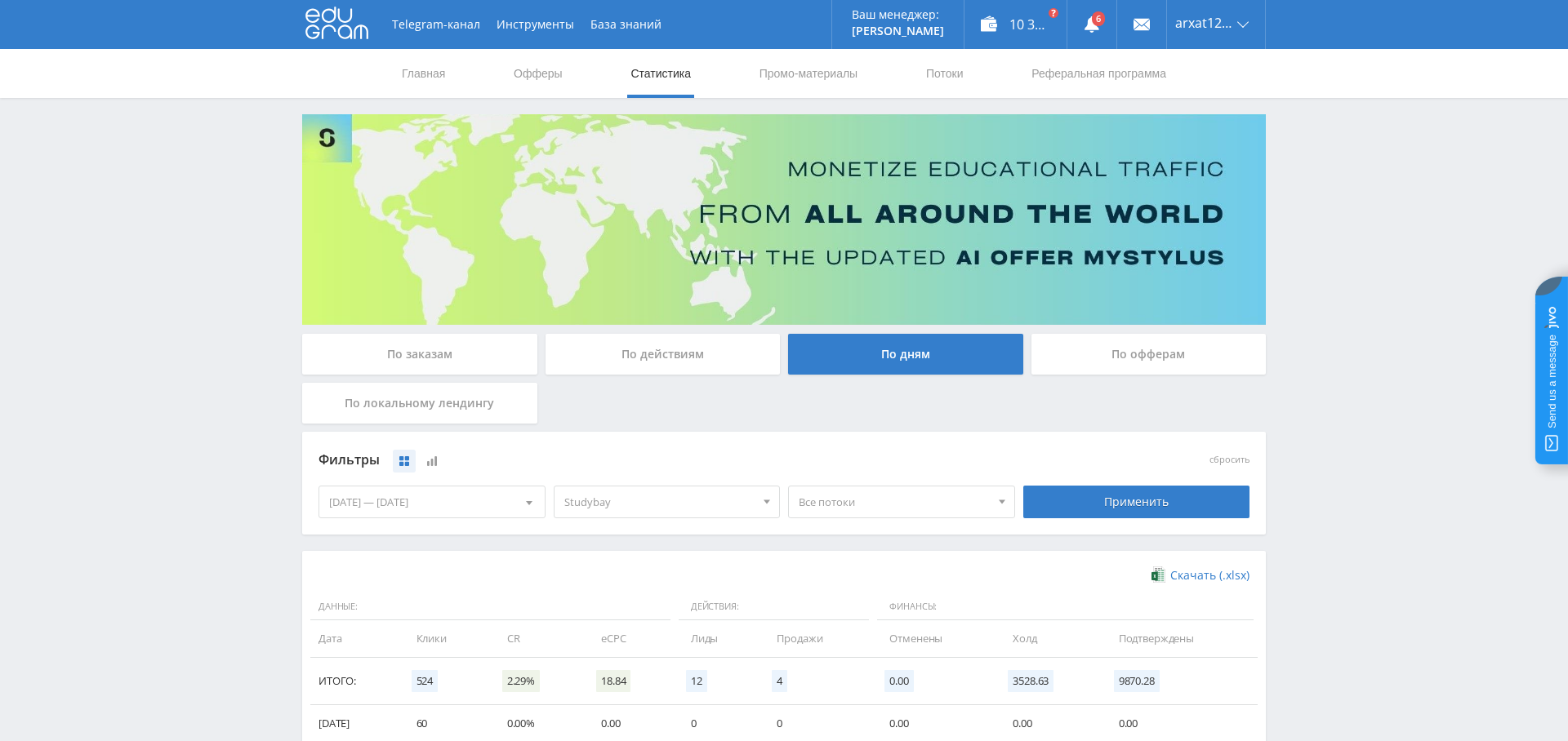
click at [490, 499] on div "[DATE] — [DATE]" at bounding box center [432, 502] width 225 height 31
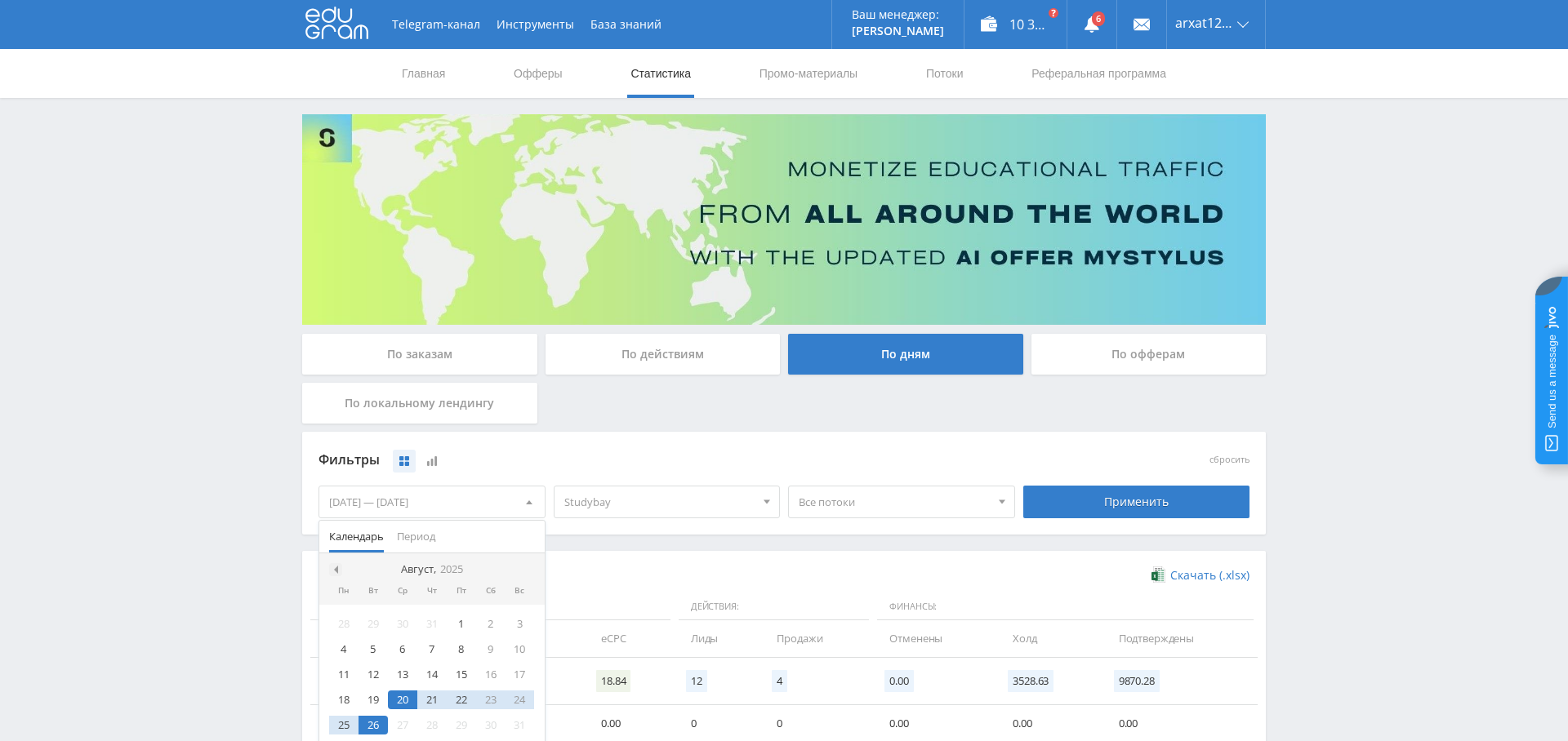
click at [333, 563] on div at bounding box center [336, 570] width 13 height 13
click at [518, 620] on div "1" at bounding box center [520, 624] width 29 height 19
click at [527, 567] on span at bounding box center [527, 570] width 8 height 8
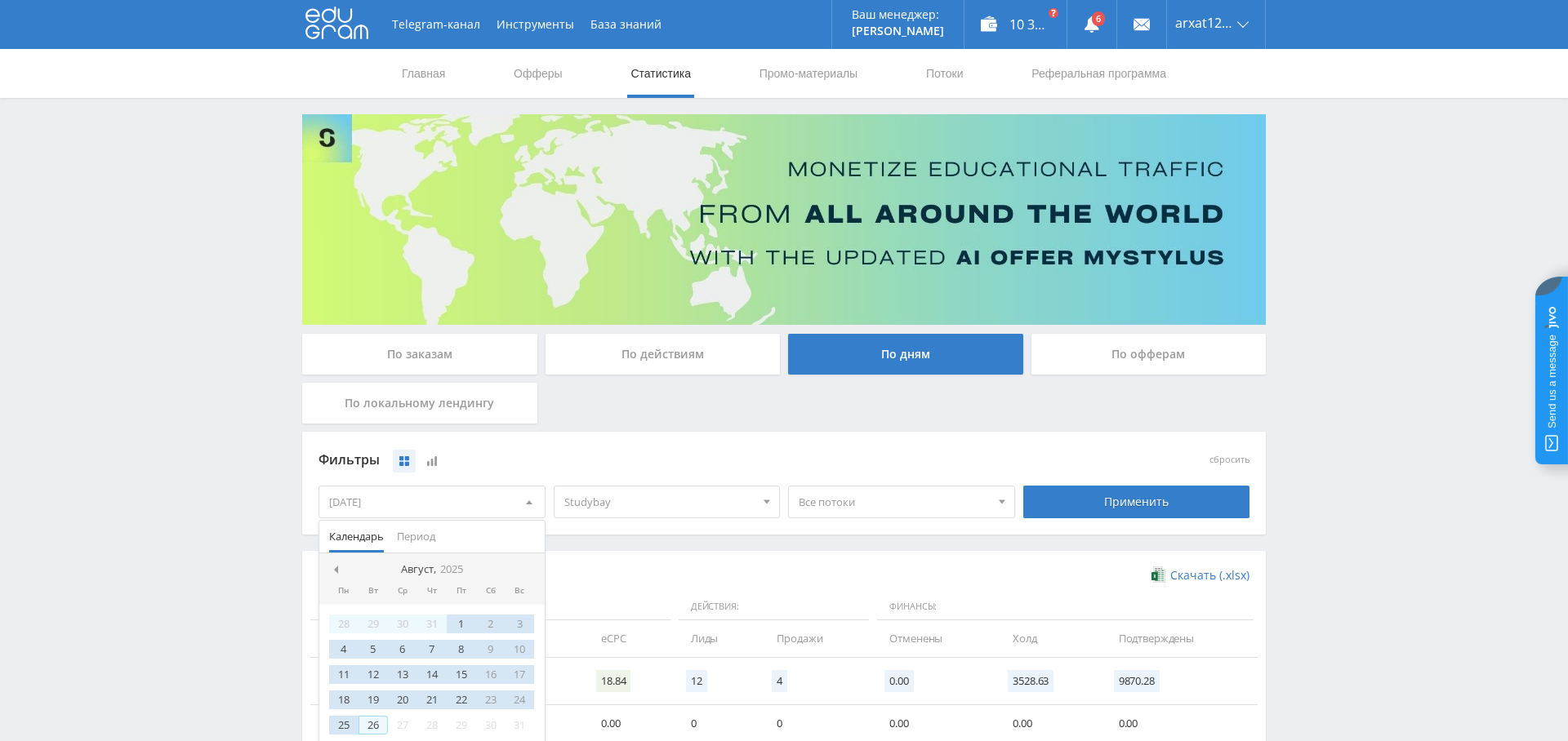
click at [382, 718] on div "26" at bounding box center [374, 725] width 29 height 19
click at [1143, 495] on div "Применить" at bounding box center [1136, 502] width 227 height 33
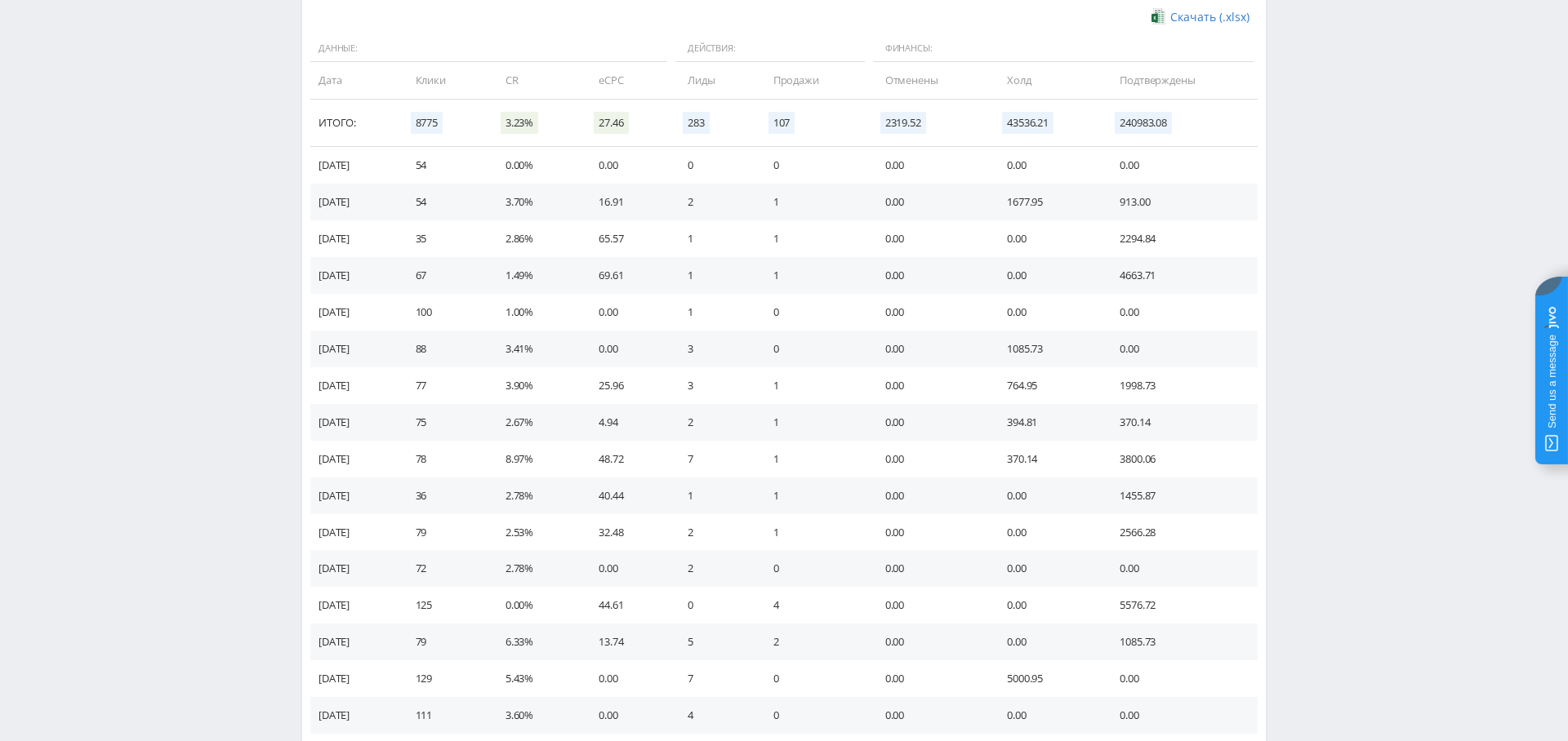
scroll to position [854, 0]
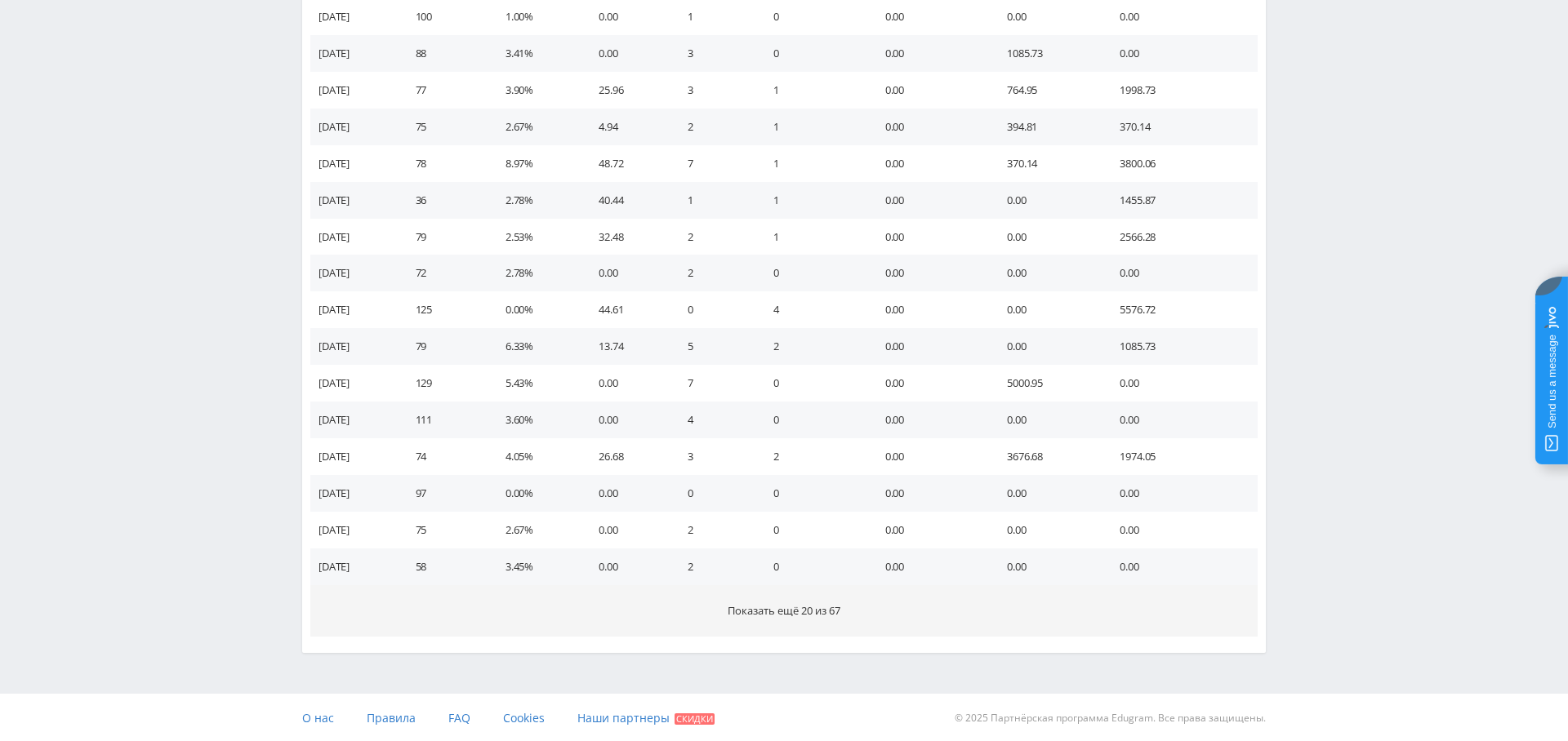
click at [735, 603] on span "Показать ещё 20 из 67" at bounding box center [784, 611] width 113 height 15
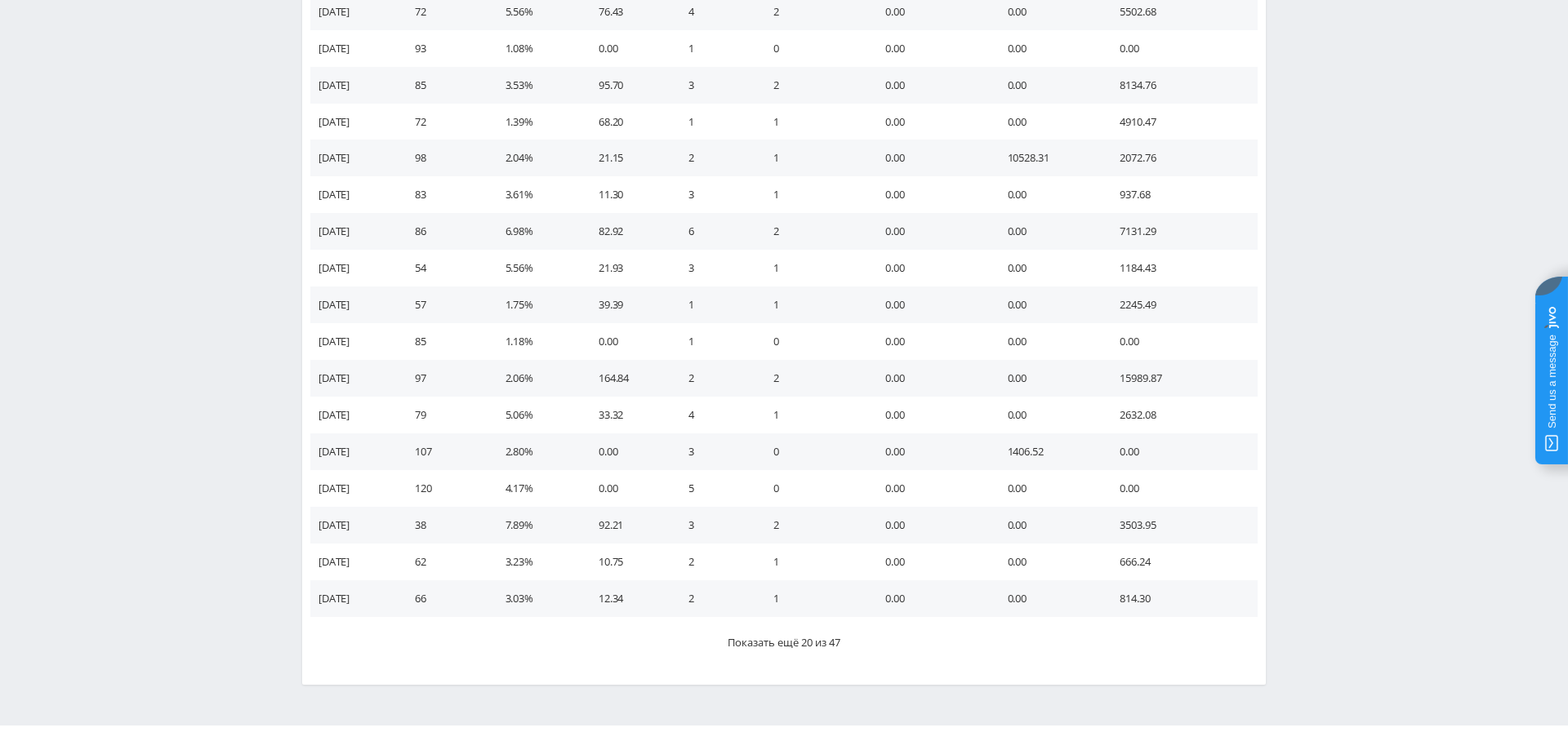
scroll to position [1588, 0]
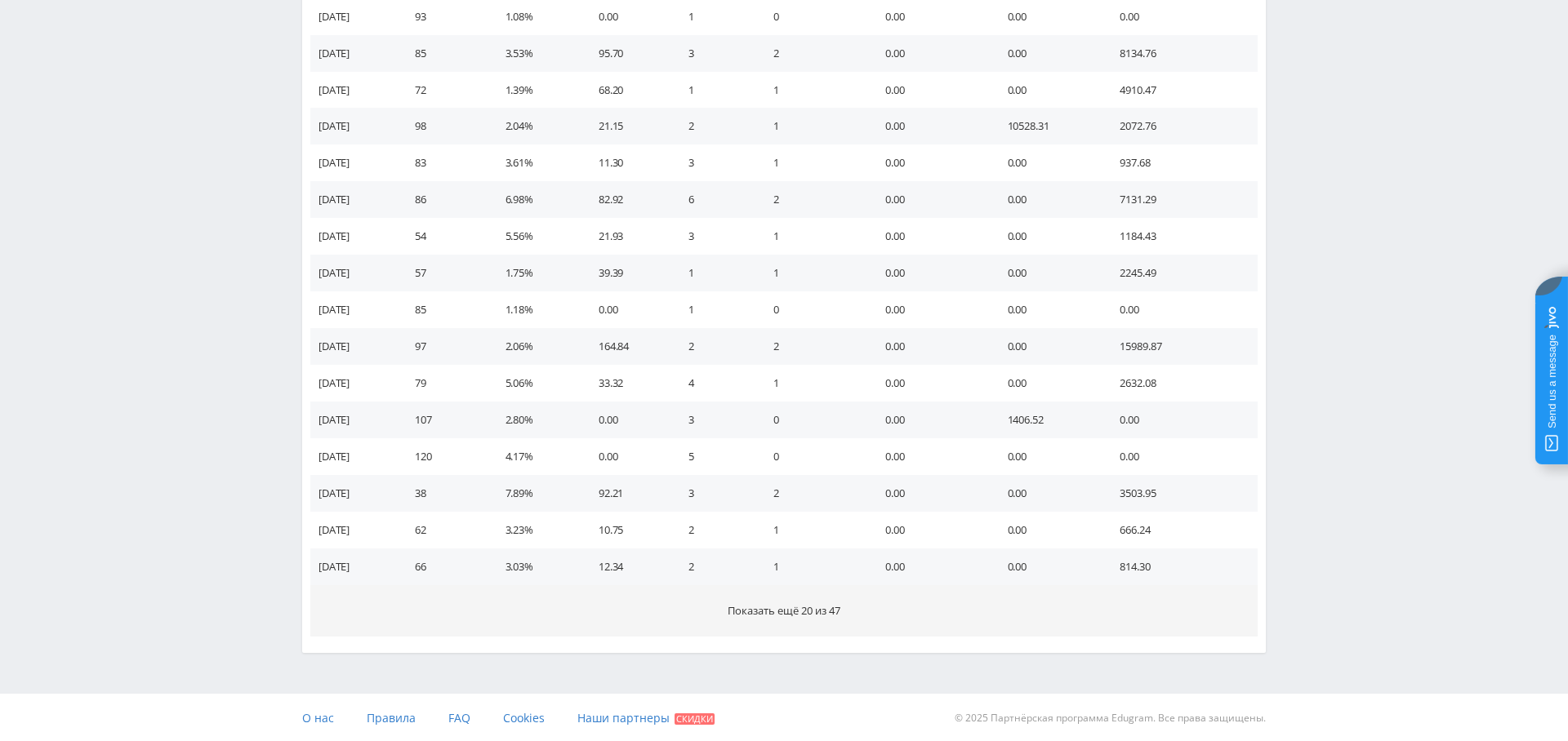
click at [792, 610] on span "Показать ещё 20 из 47" at bounding box center [784, 611] width 113 height 15
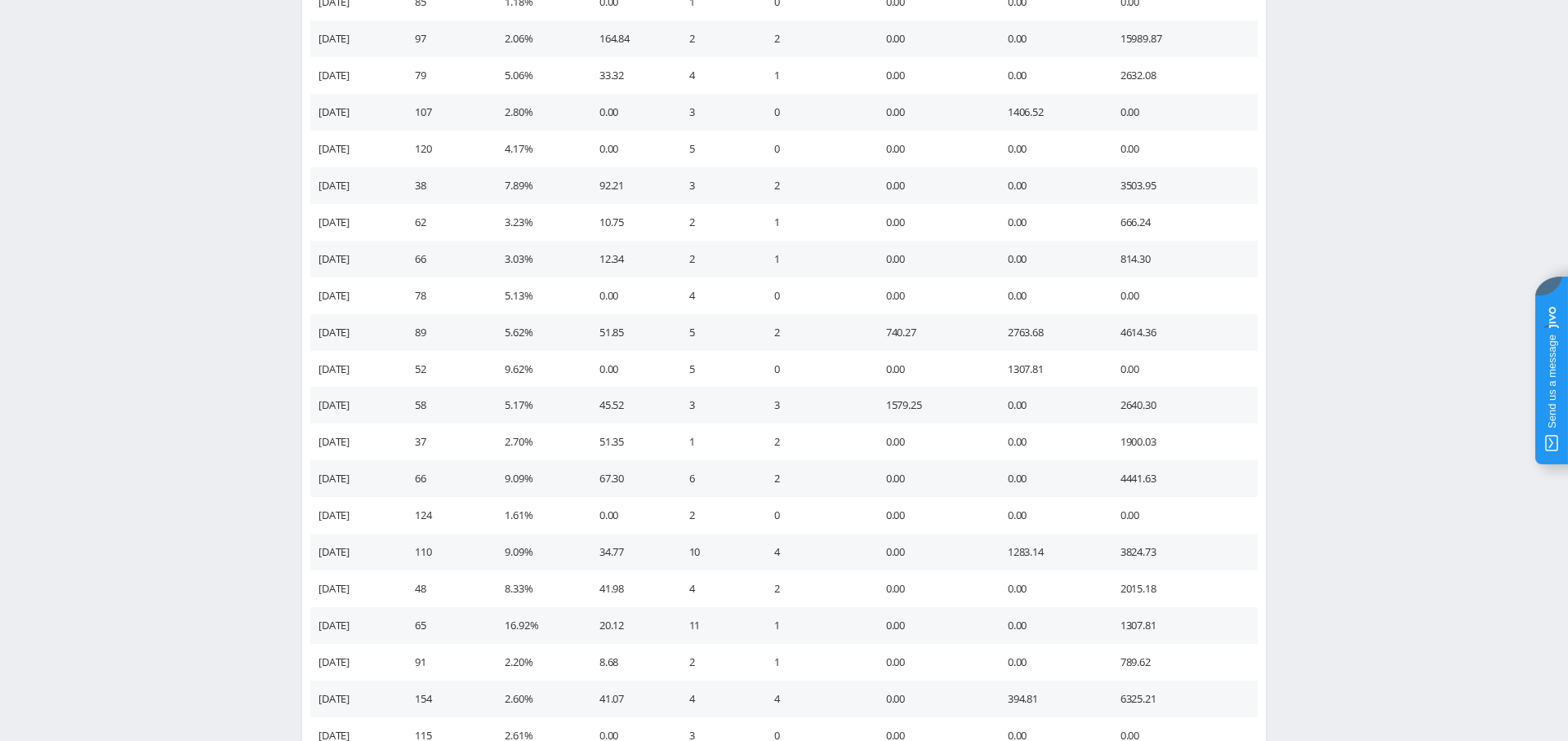
scroll to position [2321, 0]
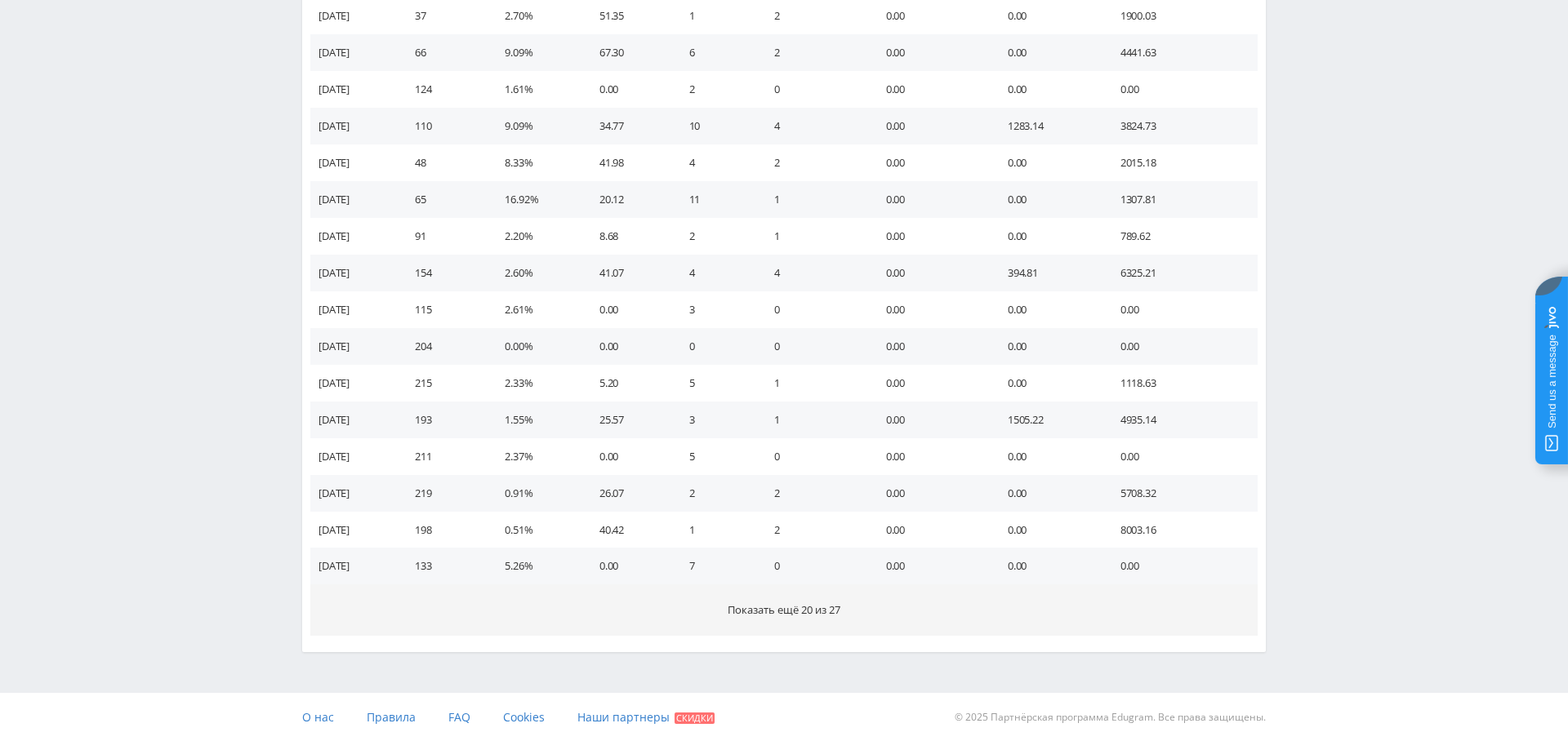
click at [800, 619] on button "Показать ещё 20 из 27" at bounding box center [784, 610] width 947 height 52
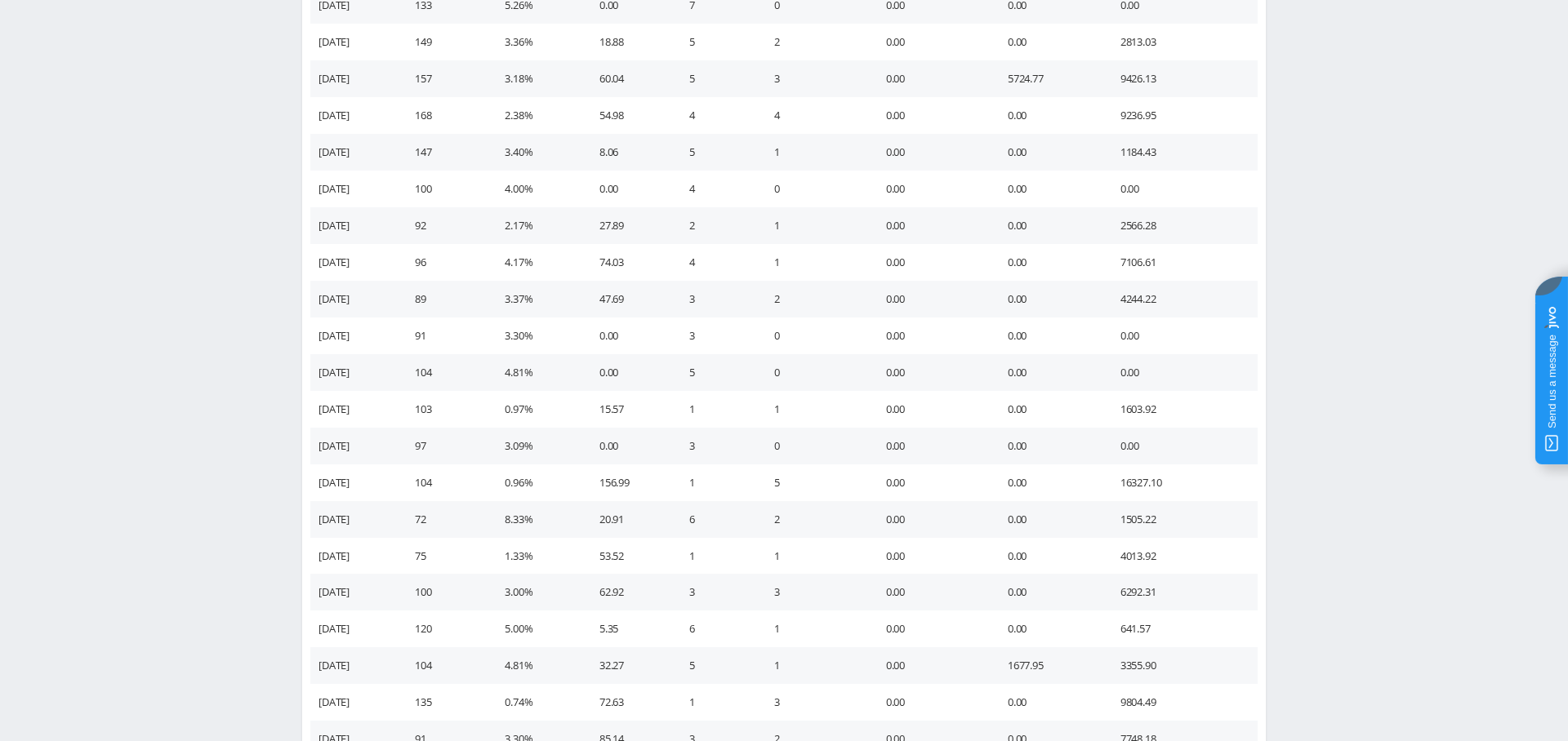
scroll to position [3055, 0]
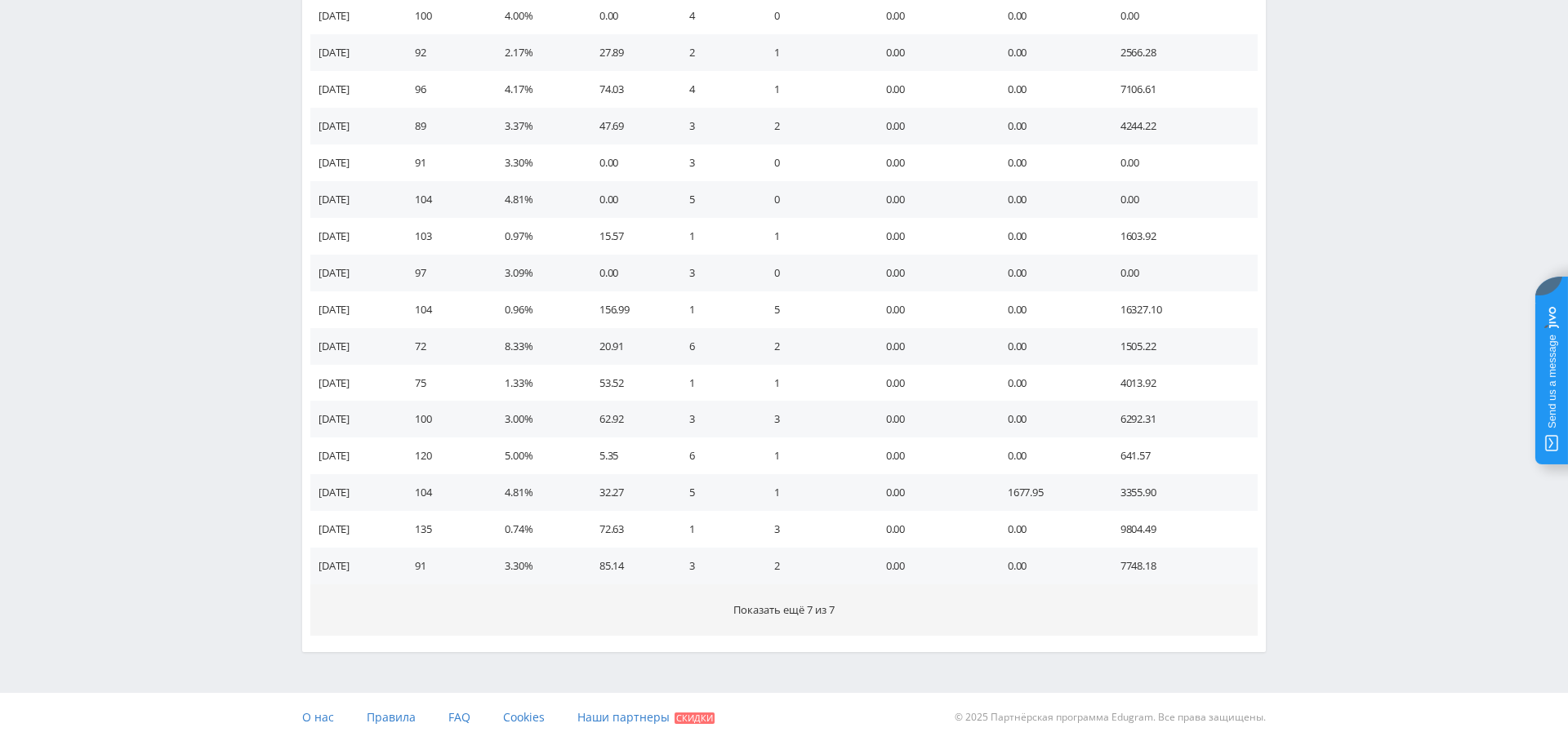
click at [802, 603] on span "Показать ещё 7 из 7" at bounding box center [784, 610] width 102 height 15
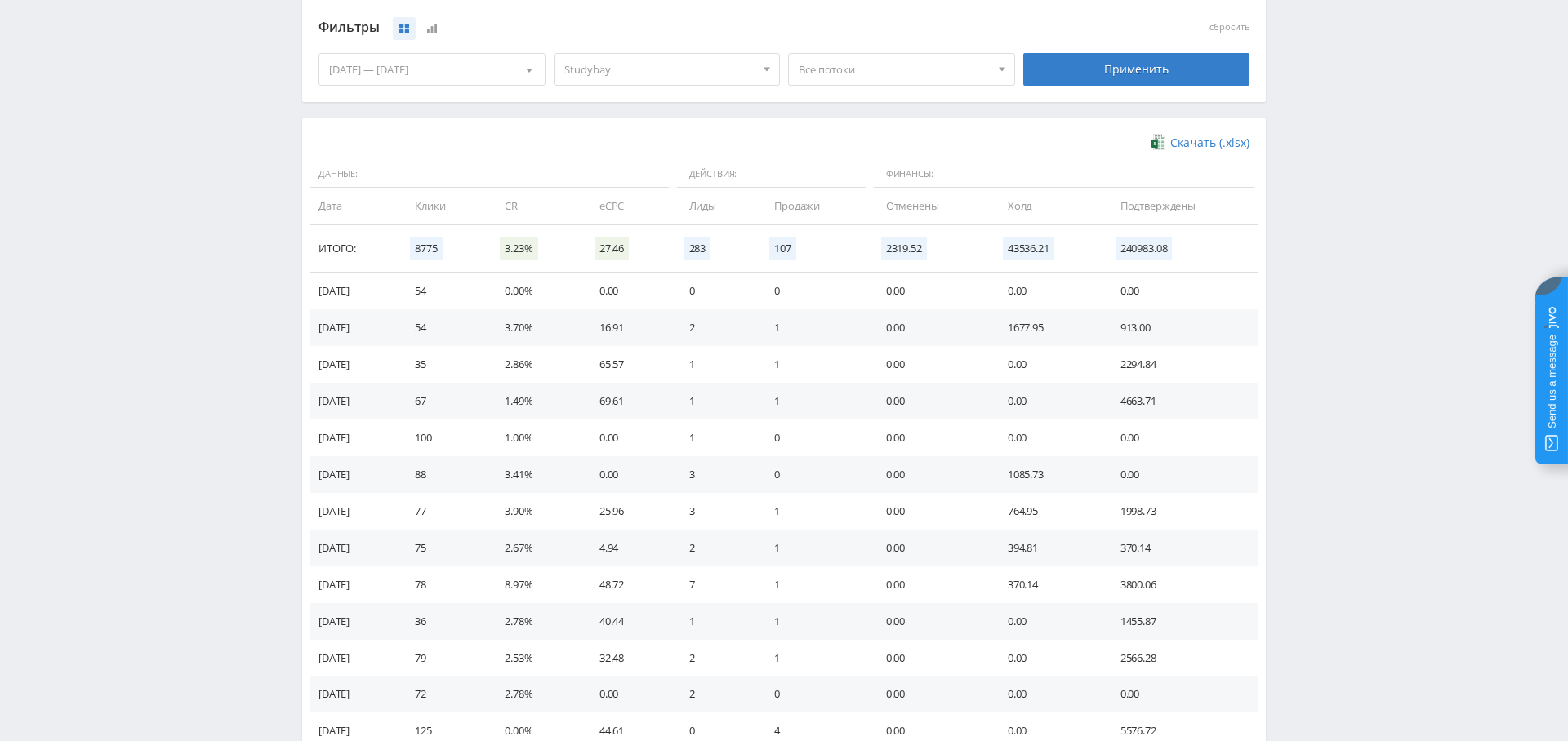
scroll to position [463, 0]
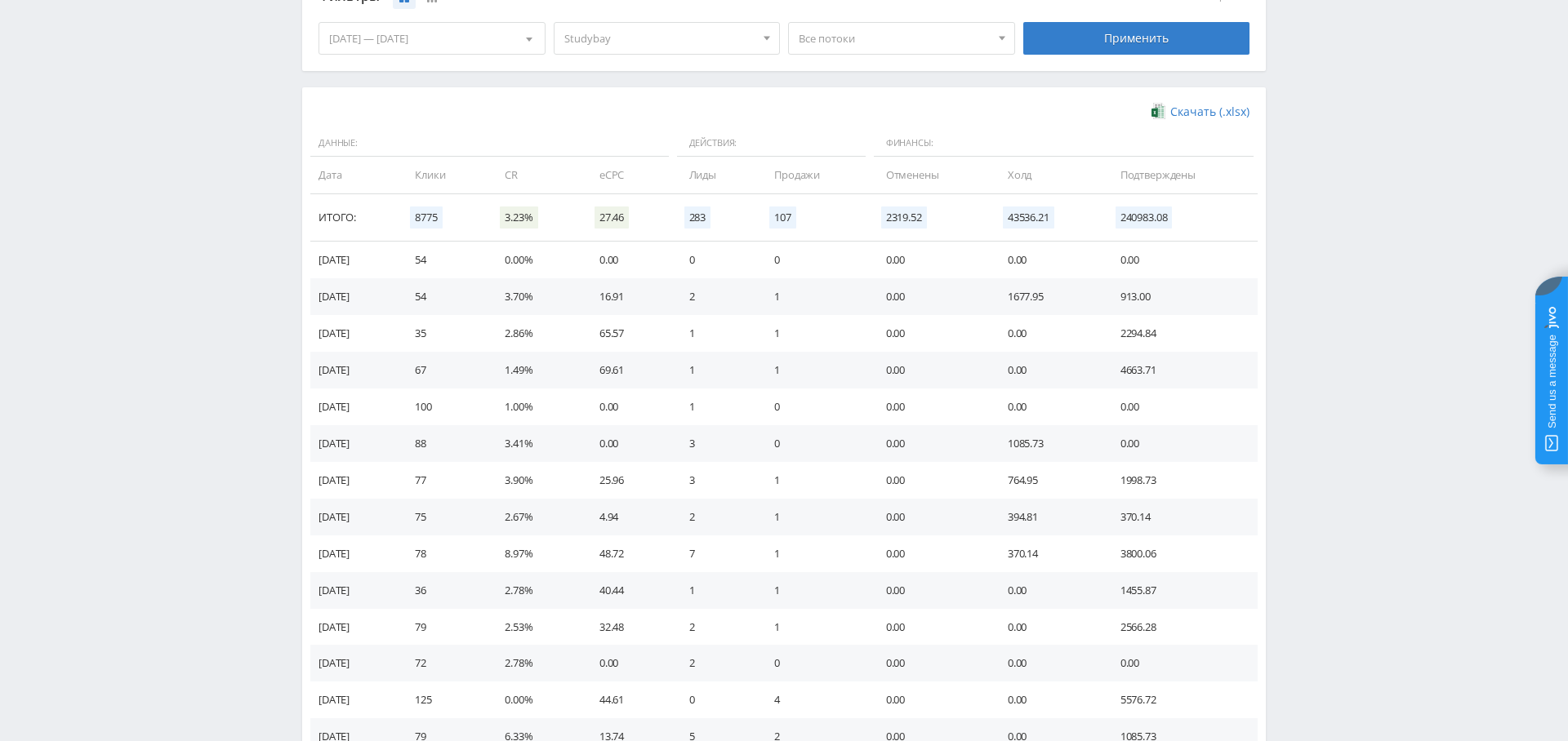
drag, startPoint x: 410, startPoint y: 549, endPoint x: 848, endPoint y: 532, distance: 438.3
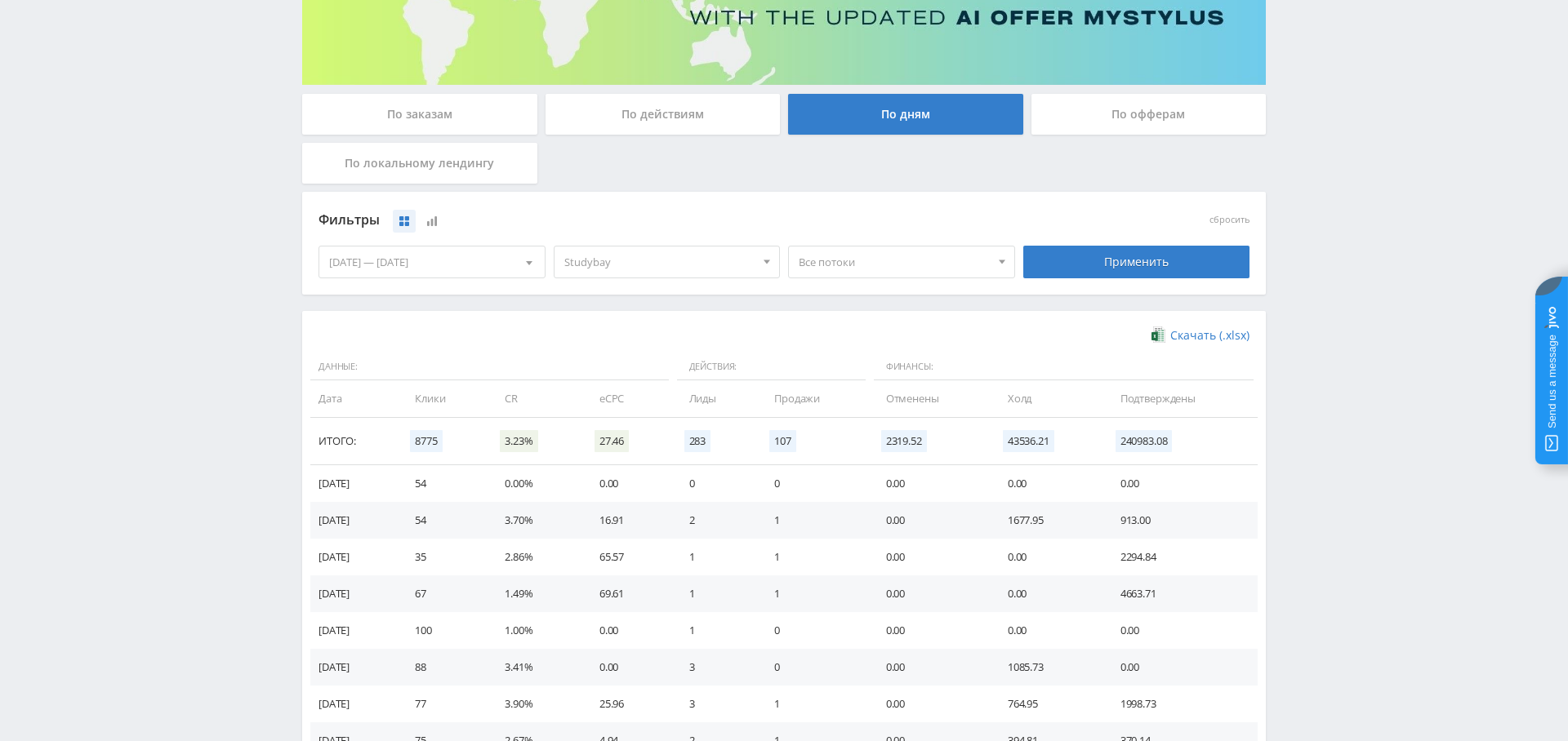
scroll to position [0, 0]
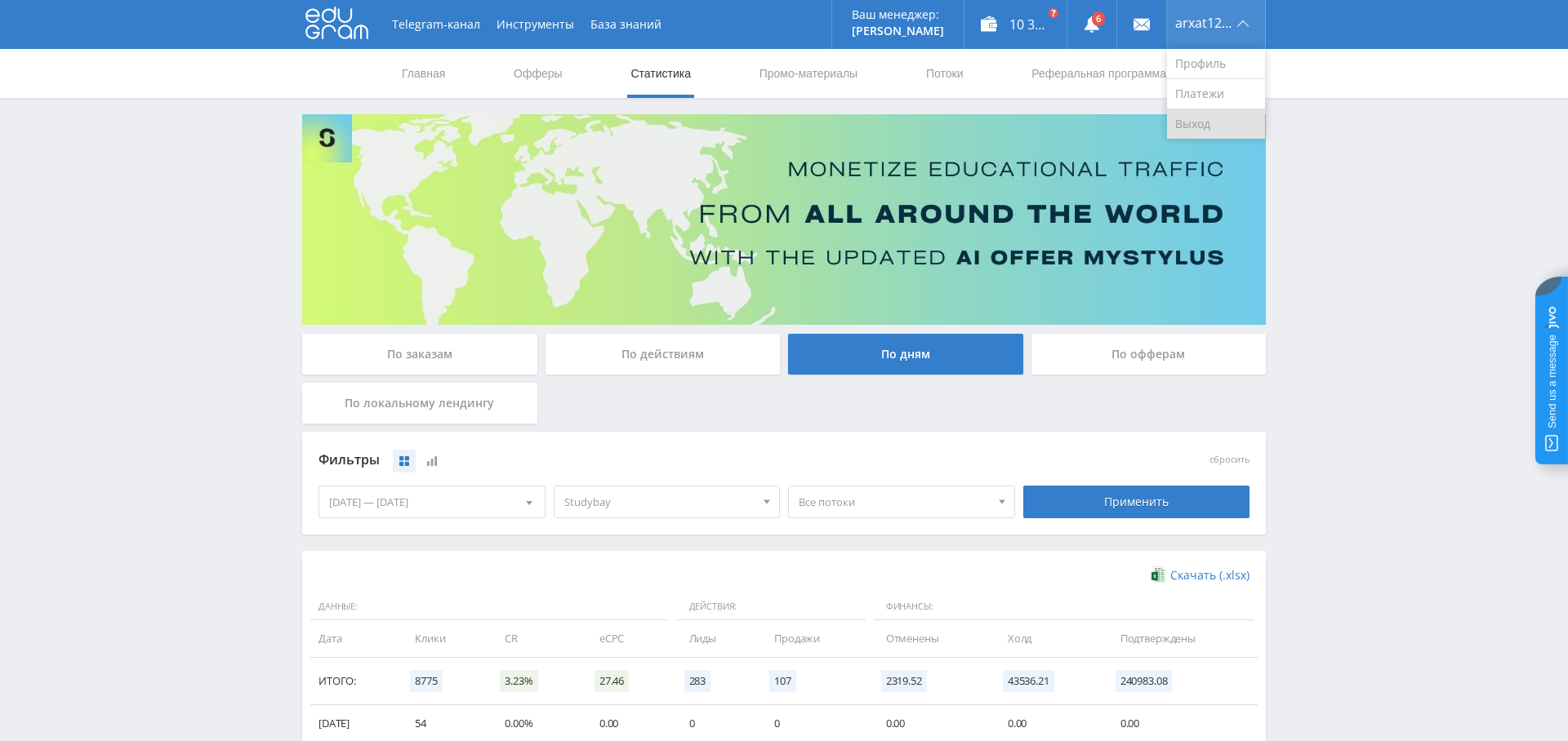
click at [1208, 128] on link "Выход" at bounding box center [1216, 124] width 98 height 29
